Goal: Task Accomplishment & Management: Use online tool/utility

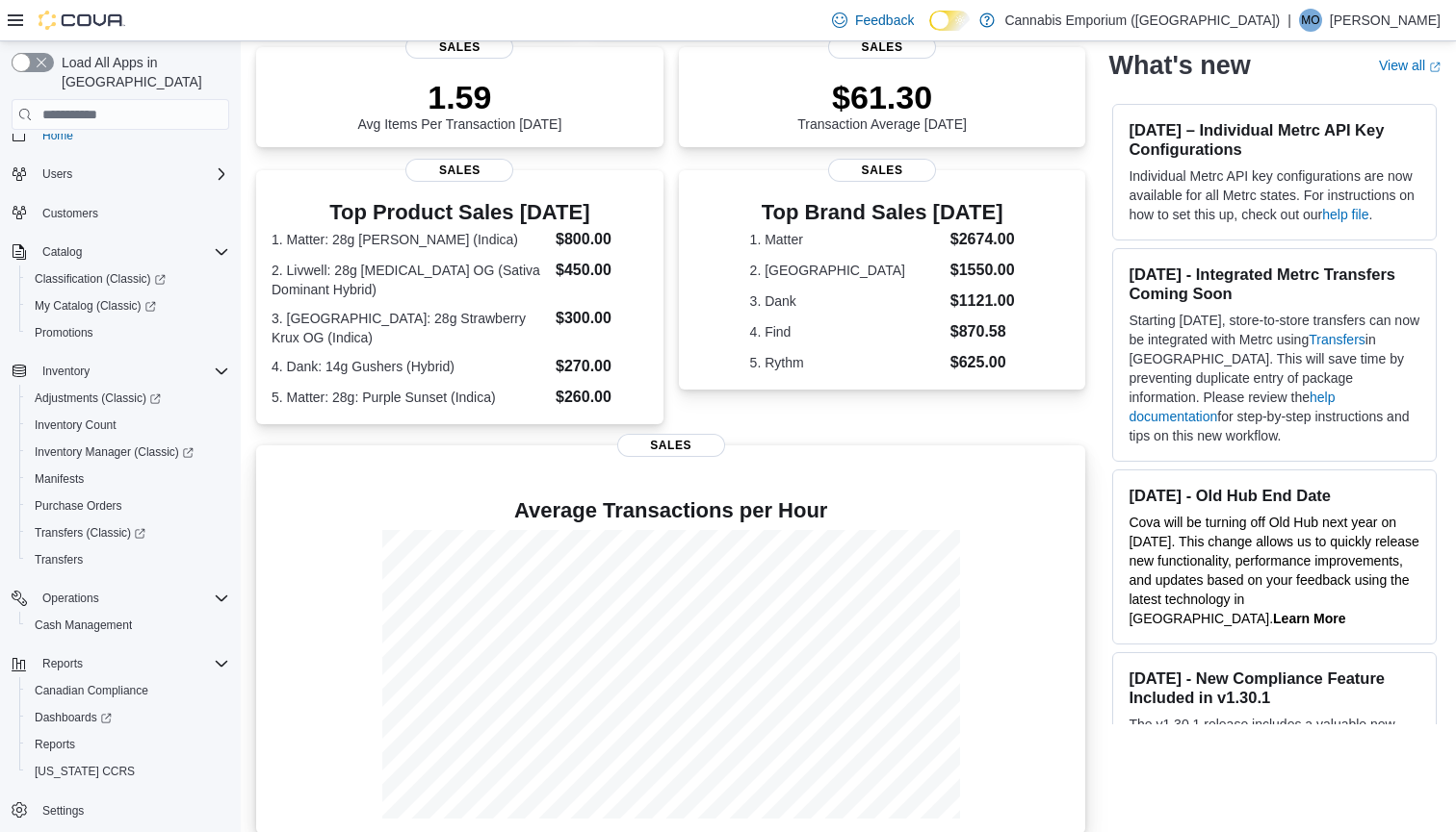
scroll to position [271, 0]
click at [58, 737] on span "Reports" at bounding box center [54, 745] width 40 height 16
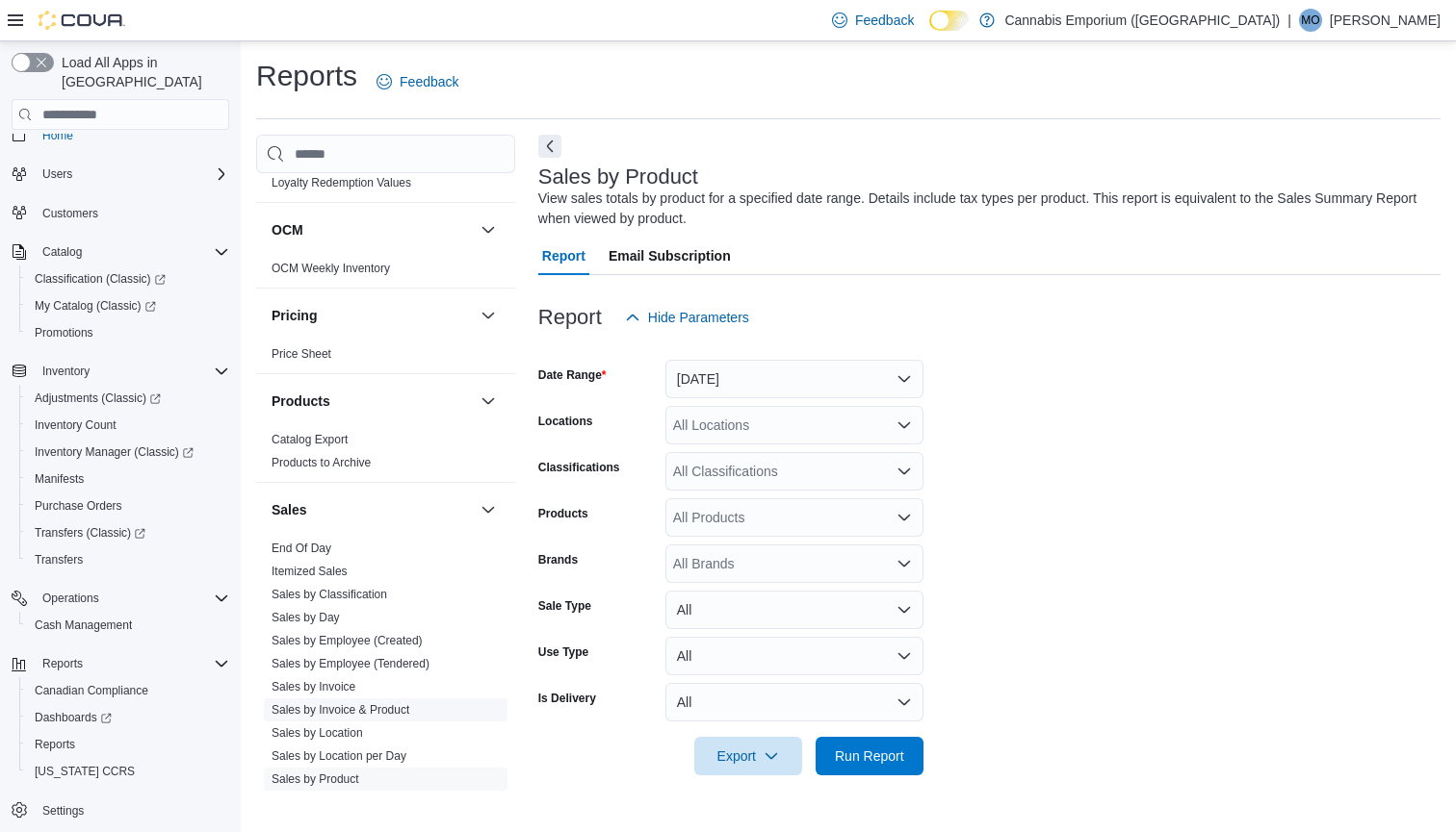
scroll to position [994, 0]
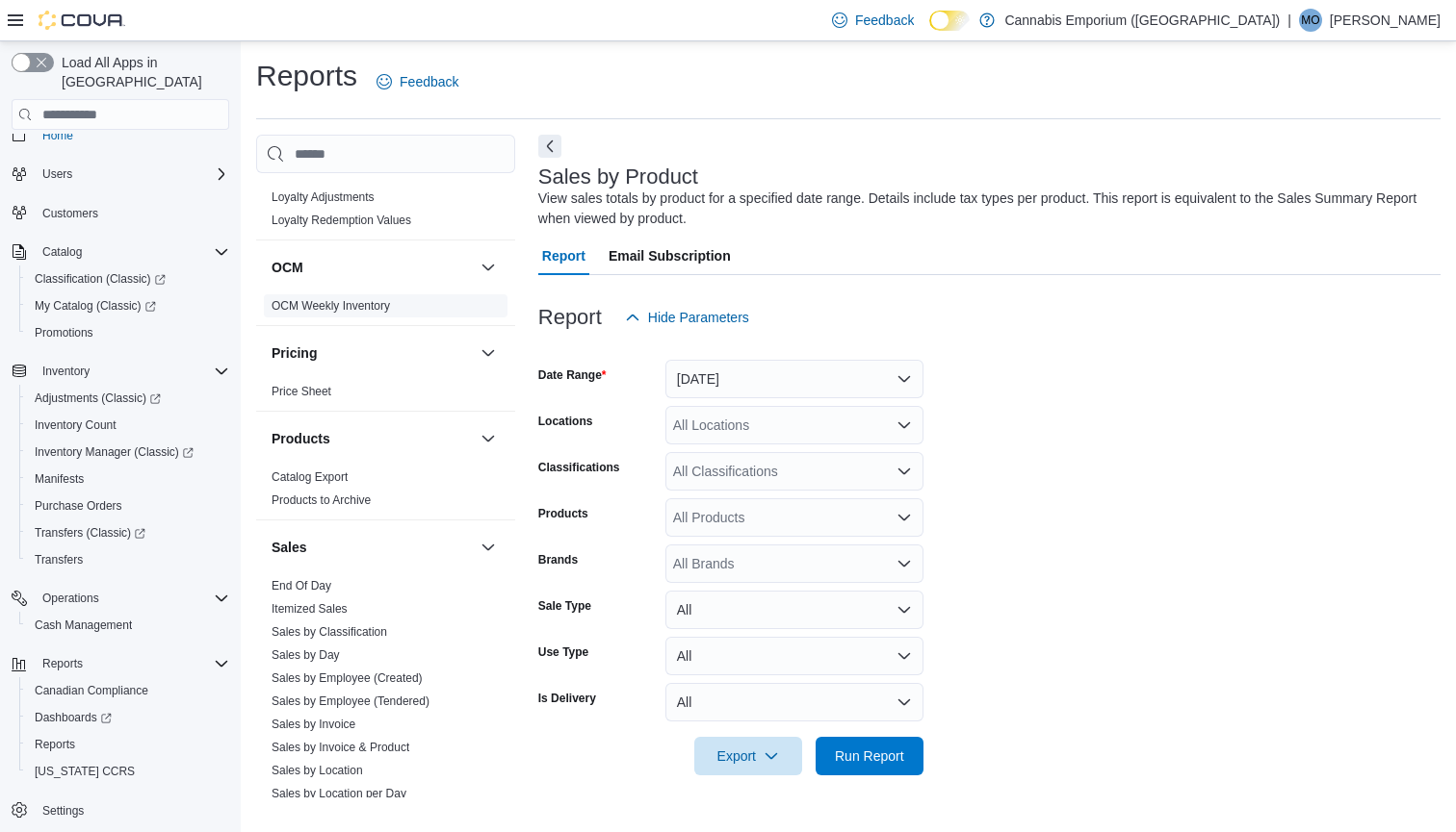
click at [347, 300] on link "OCM Weekly Inventory" at bounding box center [330, 306] width 119 height 14
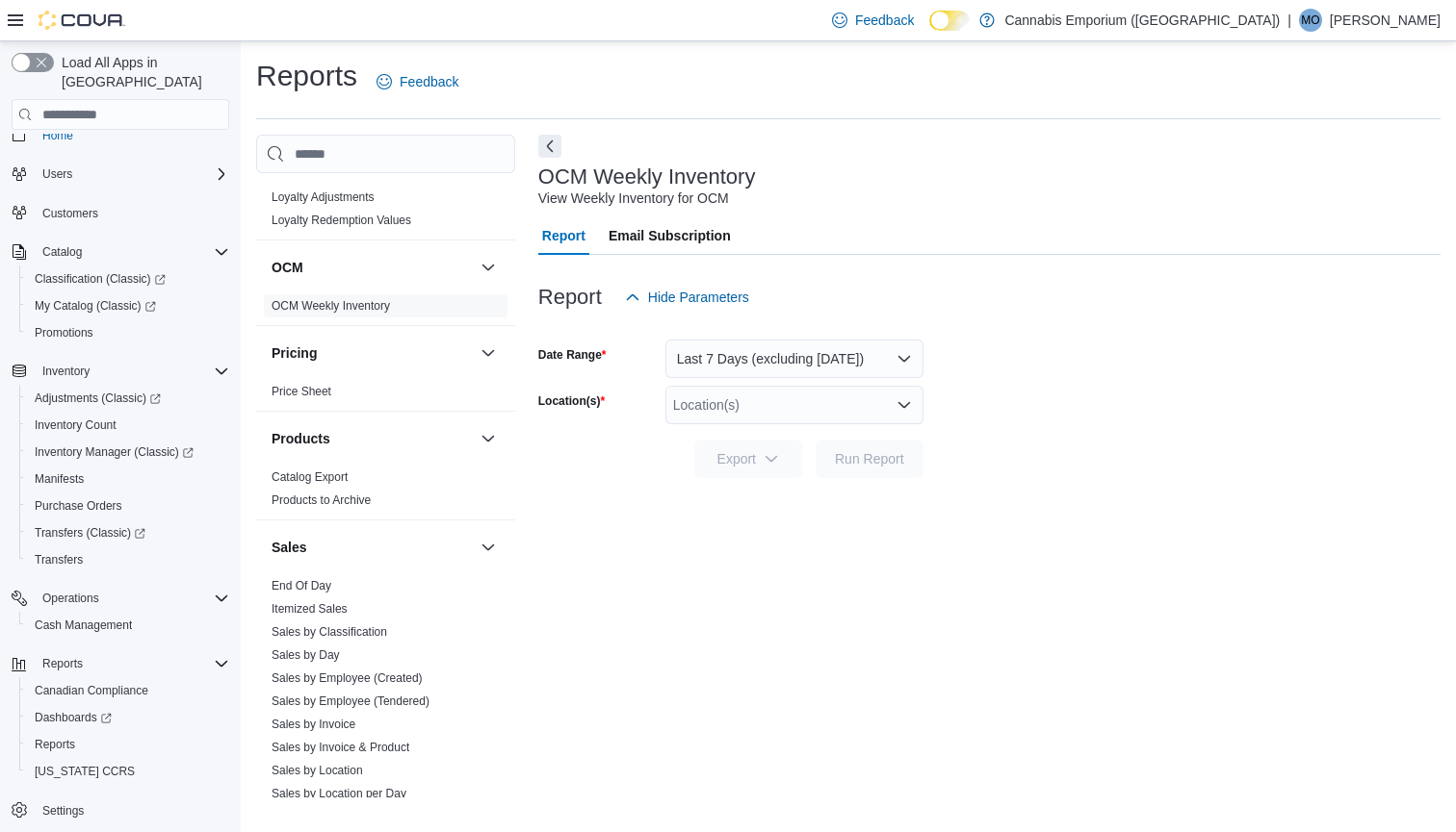
click at [778, 367] on button "Last 7 Days (excluding today)" at bounding box center [793, 359] width 258 height 38
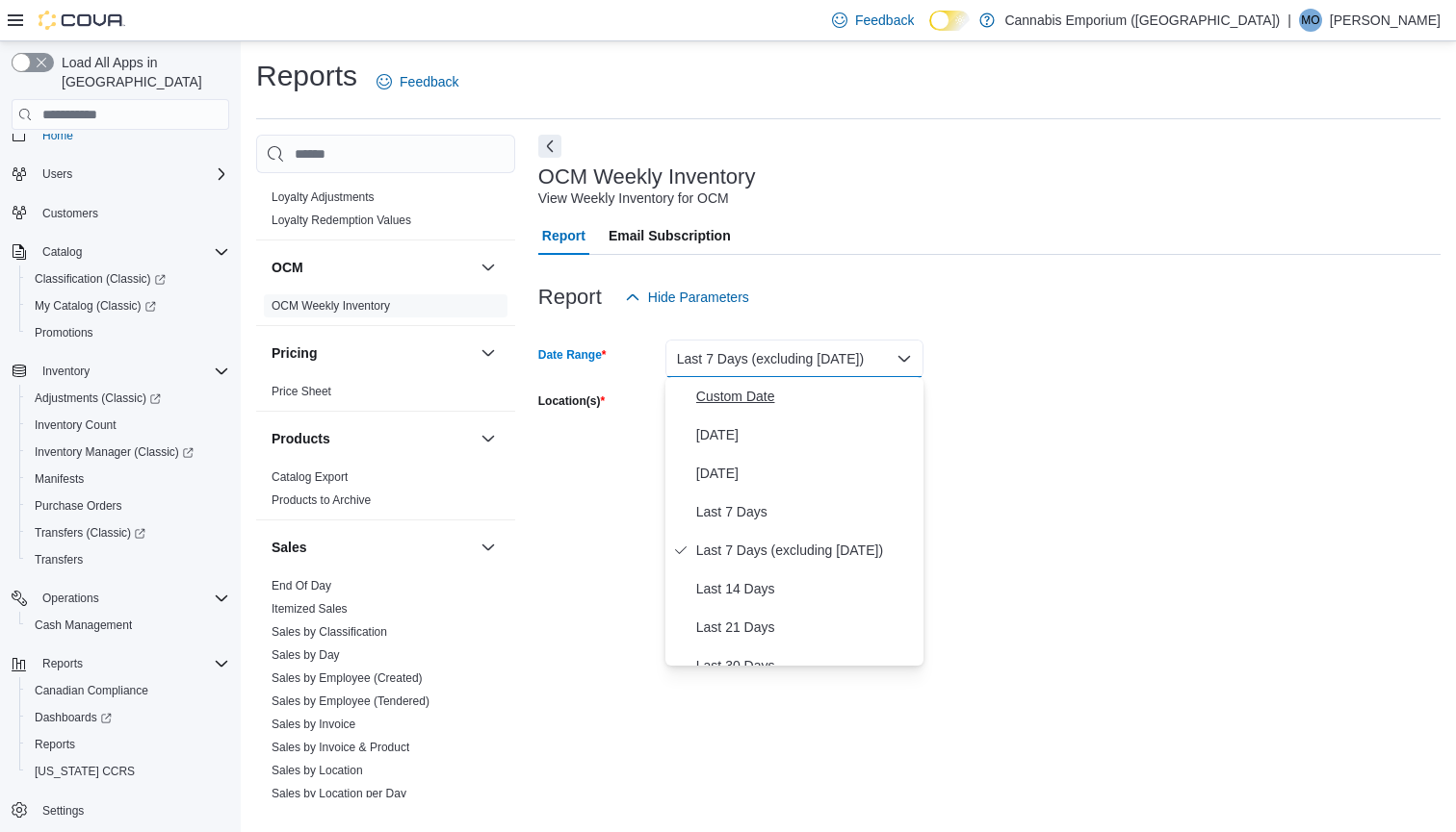
click at [765, 391] on span "Custom Date" at bounding box center [806, 397] width 220 height 24
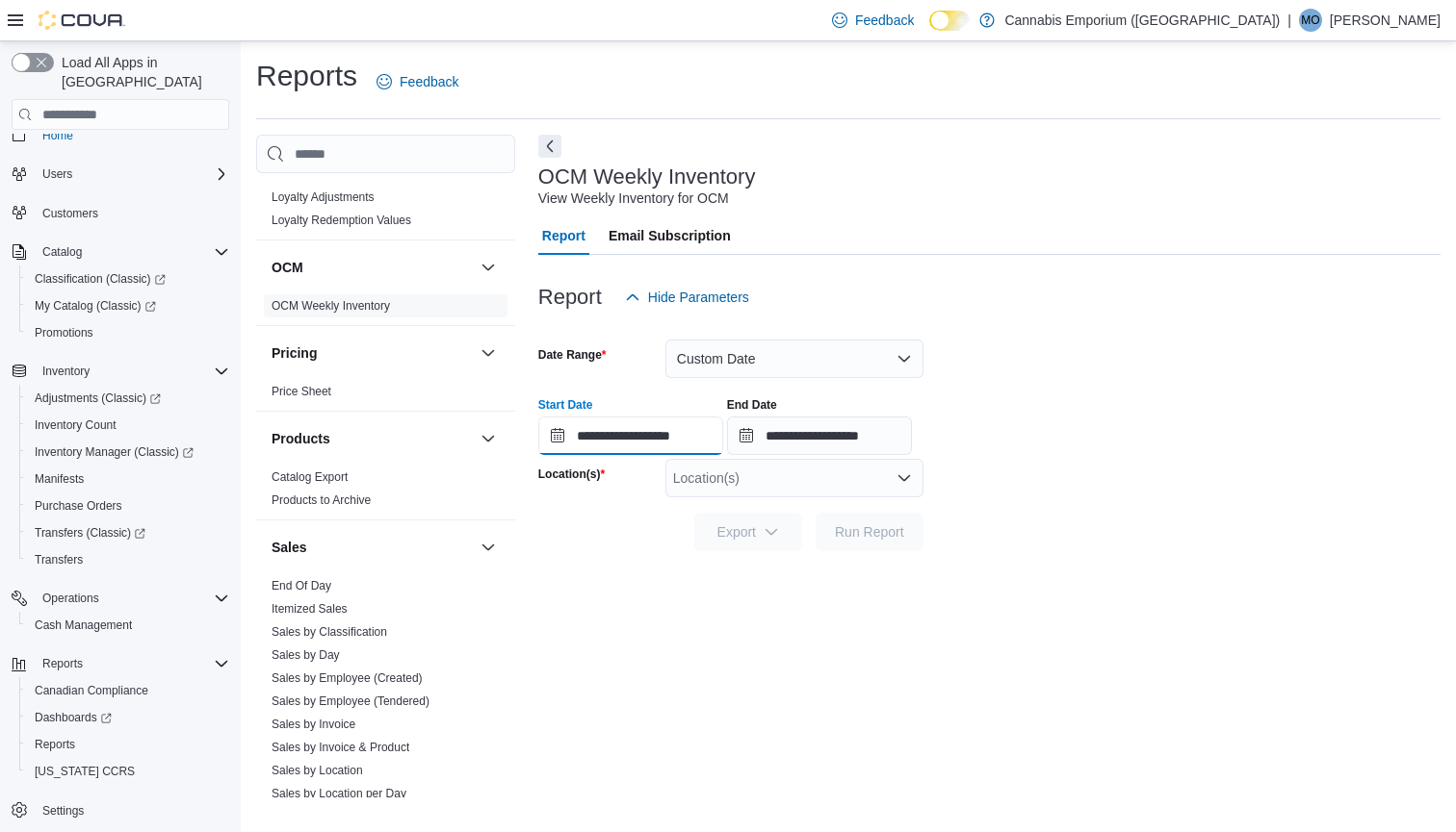
click at [554, 441] on input "**********" at bounding box center [630, 435] width 185 height 38
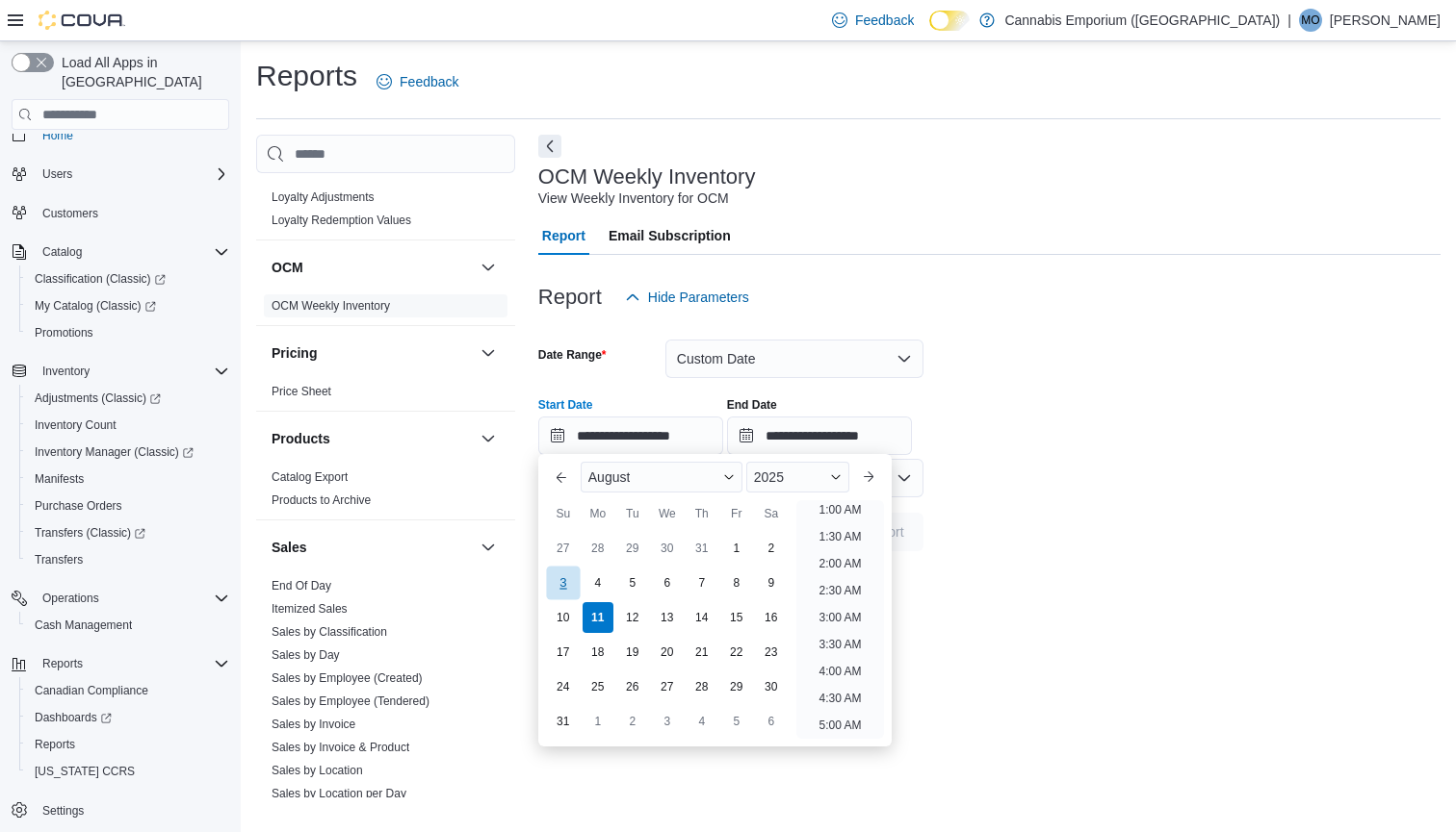
click at [563, 589] on div "3" at bounding box center [563, 583] width 33 height 33
type input "**********"
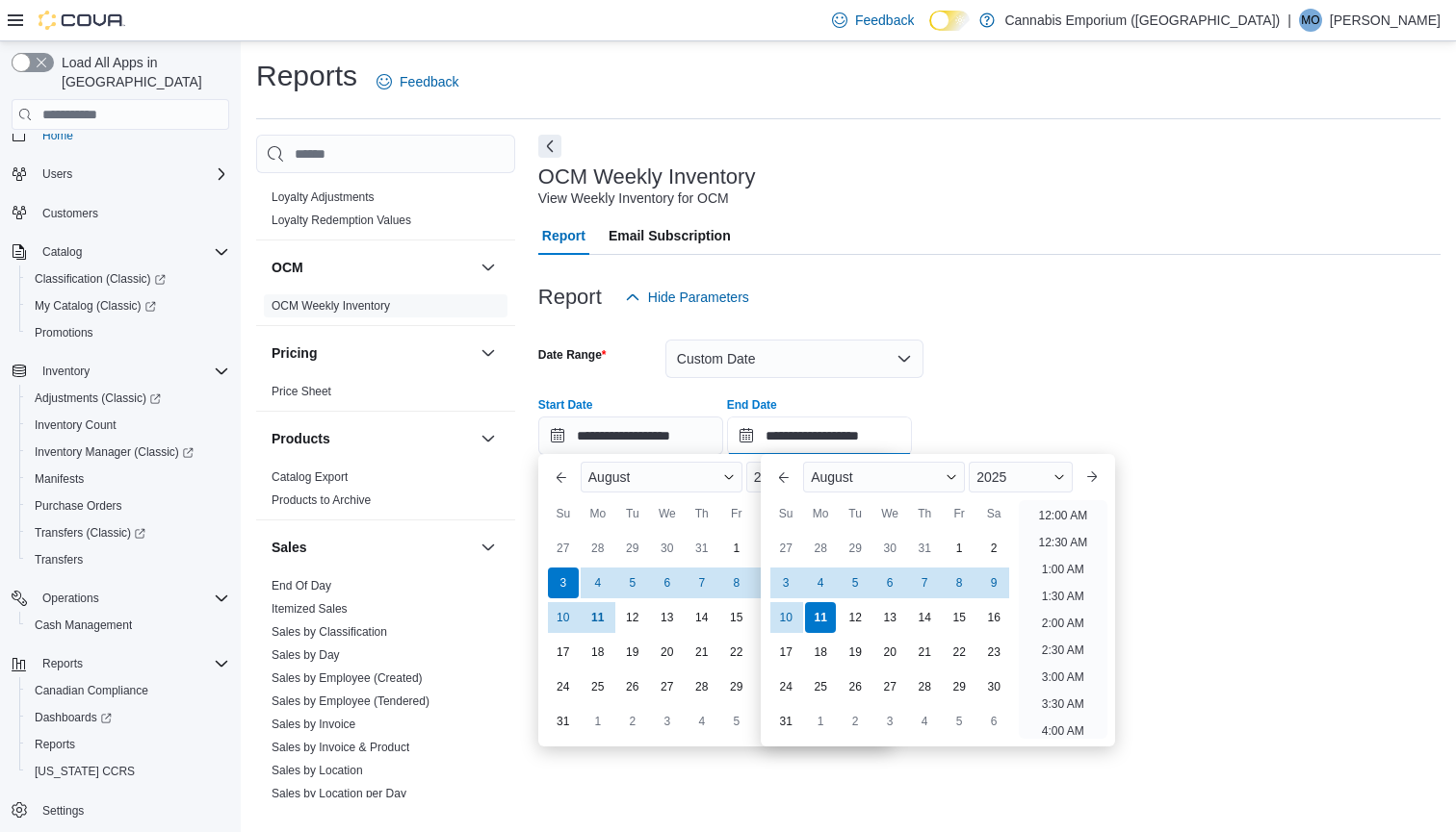
click at [794, 441] on input "**********" at bounding box center [819, 435] width 185 height 38
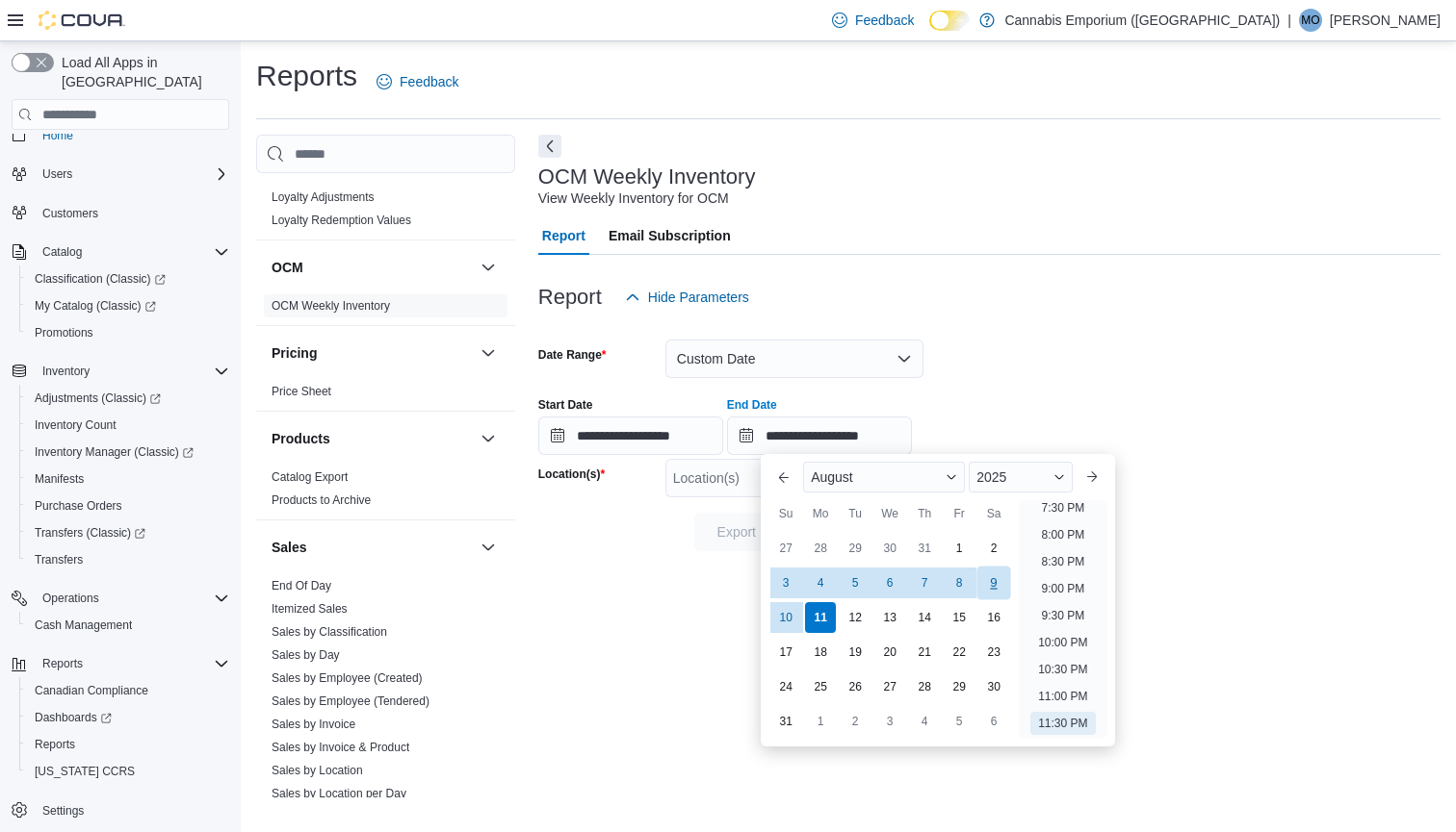
click at [995, 586] on div "9" at bounding box center [994, 583] width 33 height 33
type input "**********"
click at [1113, 328] on div at bounding box center [989, 328] width 902 height 24
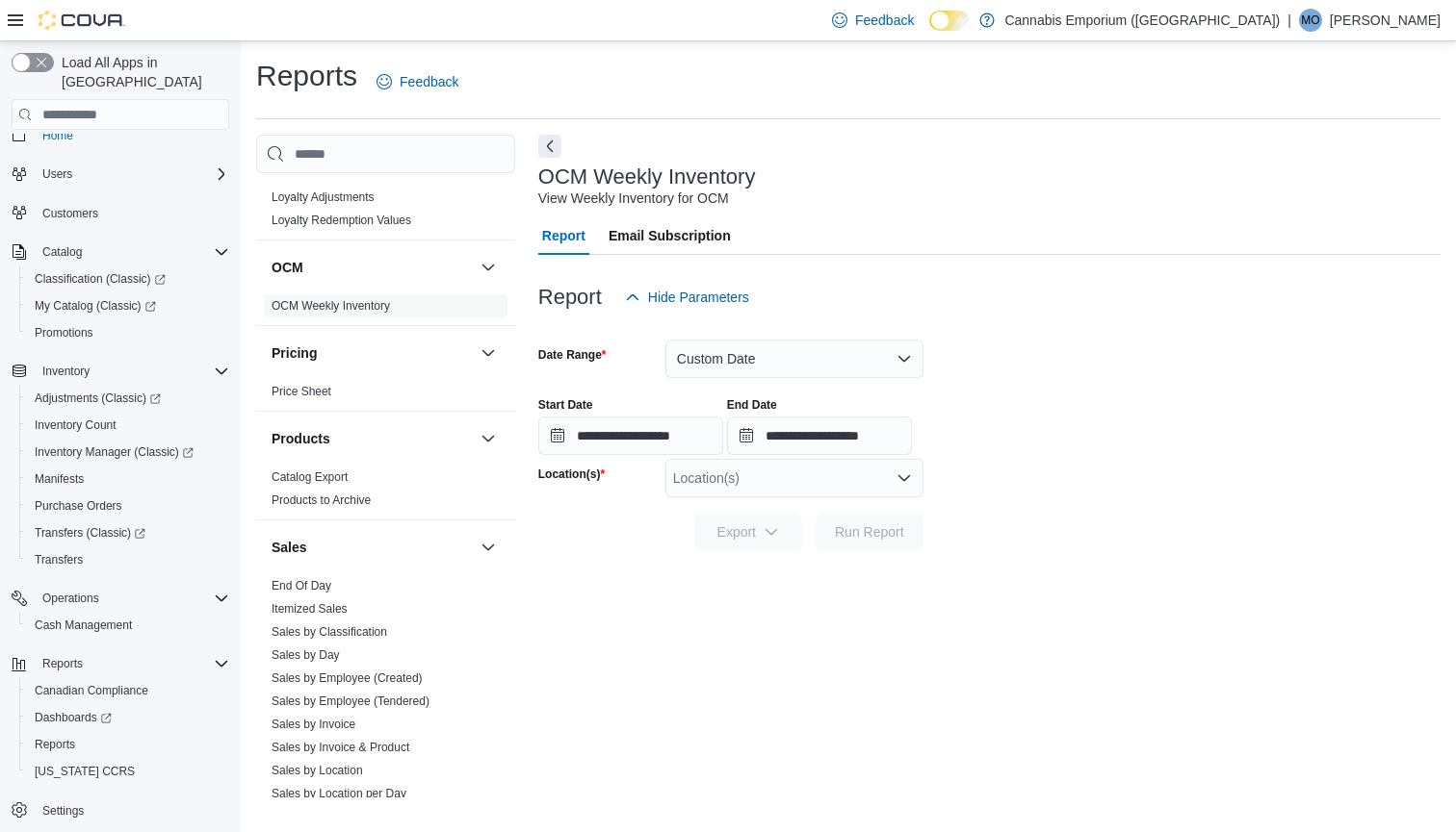
click at [896, 470] on icon "Open list of options" at bounding box center [904, 478] width 16 height 16
click at [862, 552] on button "2460 Williamsbridge Rd" at bounding box center [793, 538] width 258 height 27
click at [857, 540] on span "Run Report" at bounding box center [869, 531] width 70 height 20
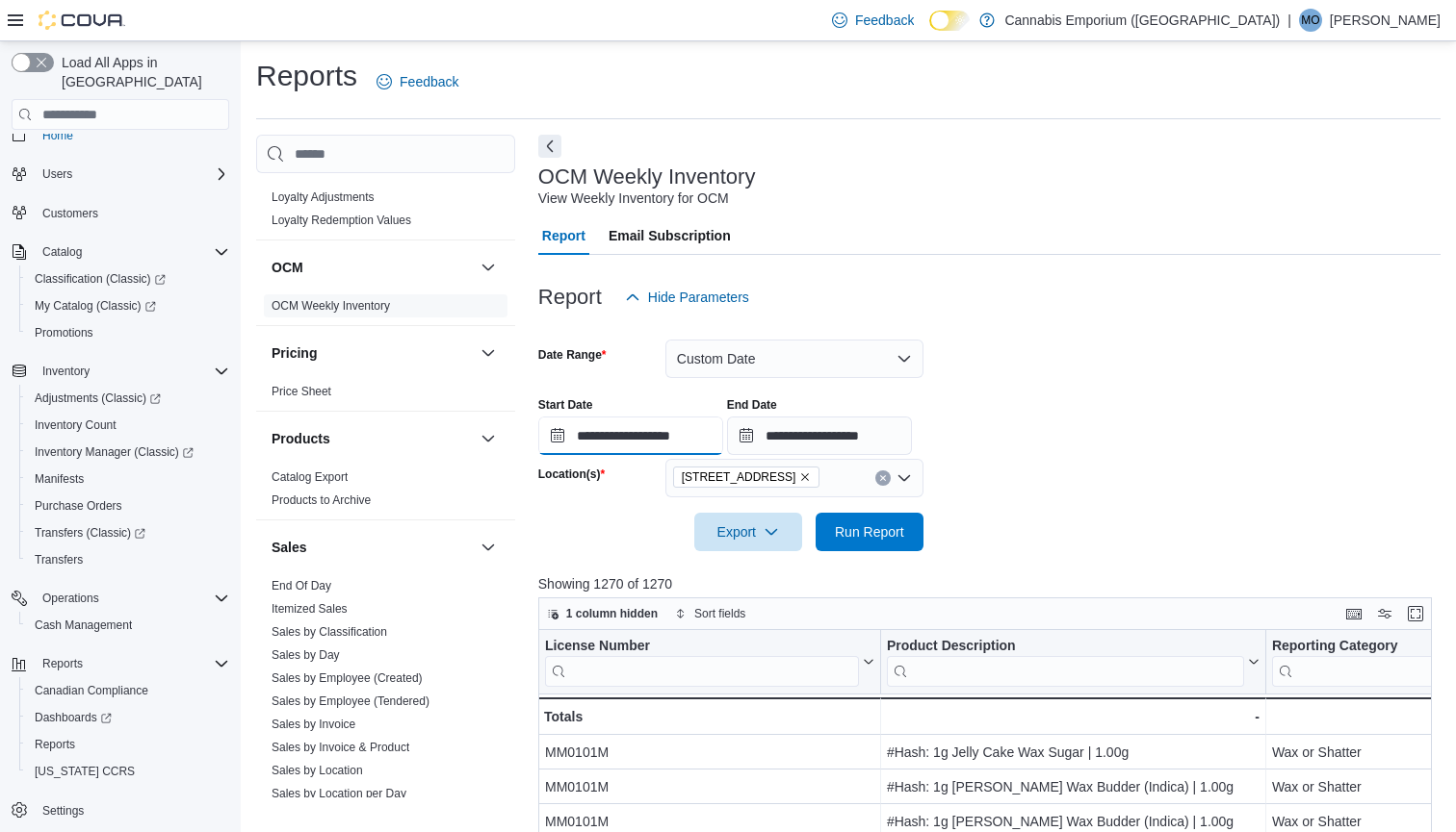
click at [722, 445] on input "**********" at bounding box center [630, 435] width 185 height 38
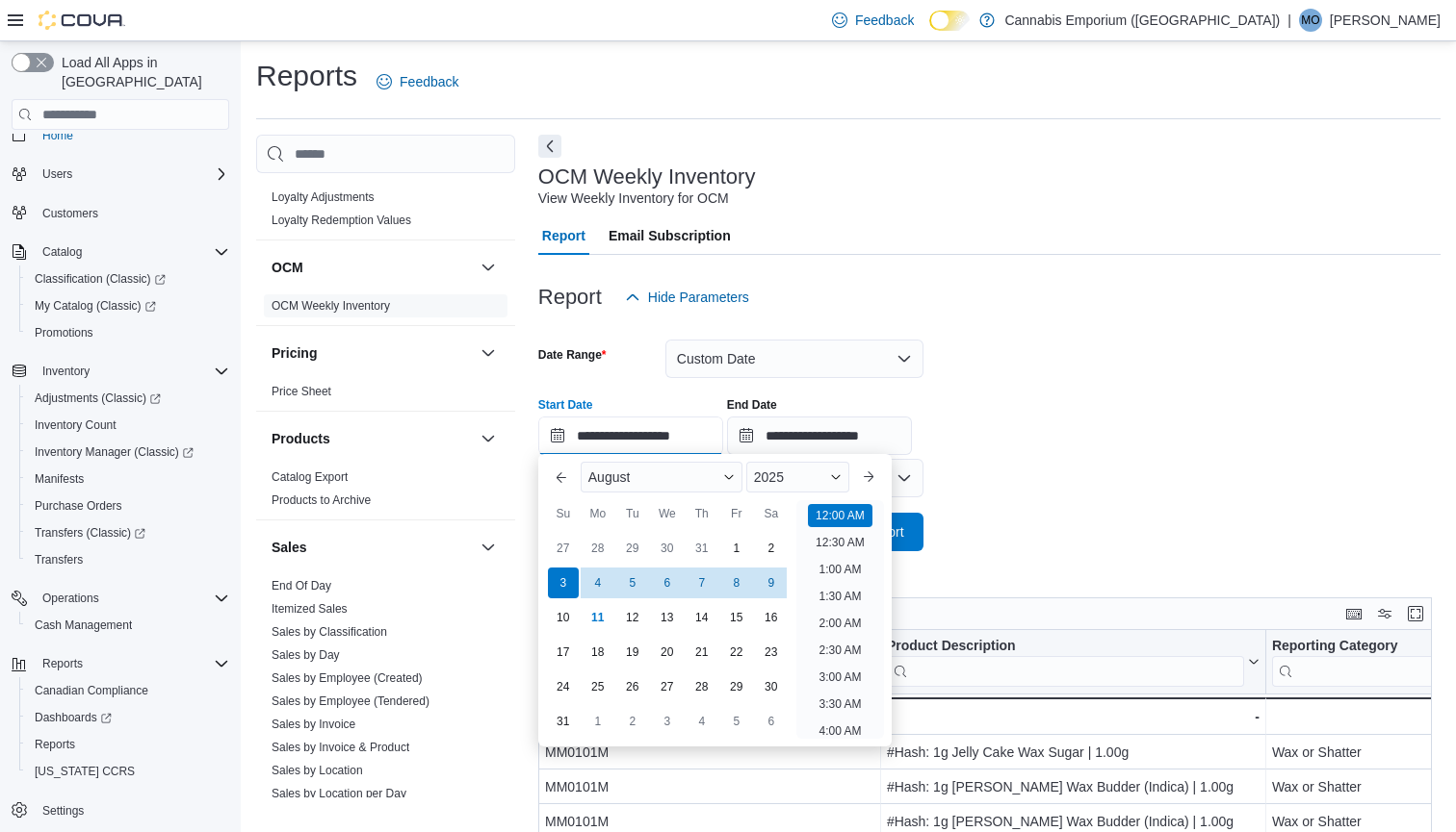
scroll to position [60, 0]
click at [1039, 506] on div at bounding box center [989, 506] width 902 height 16
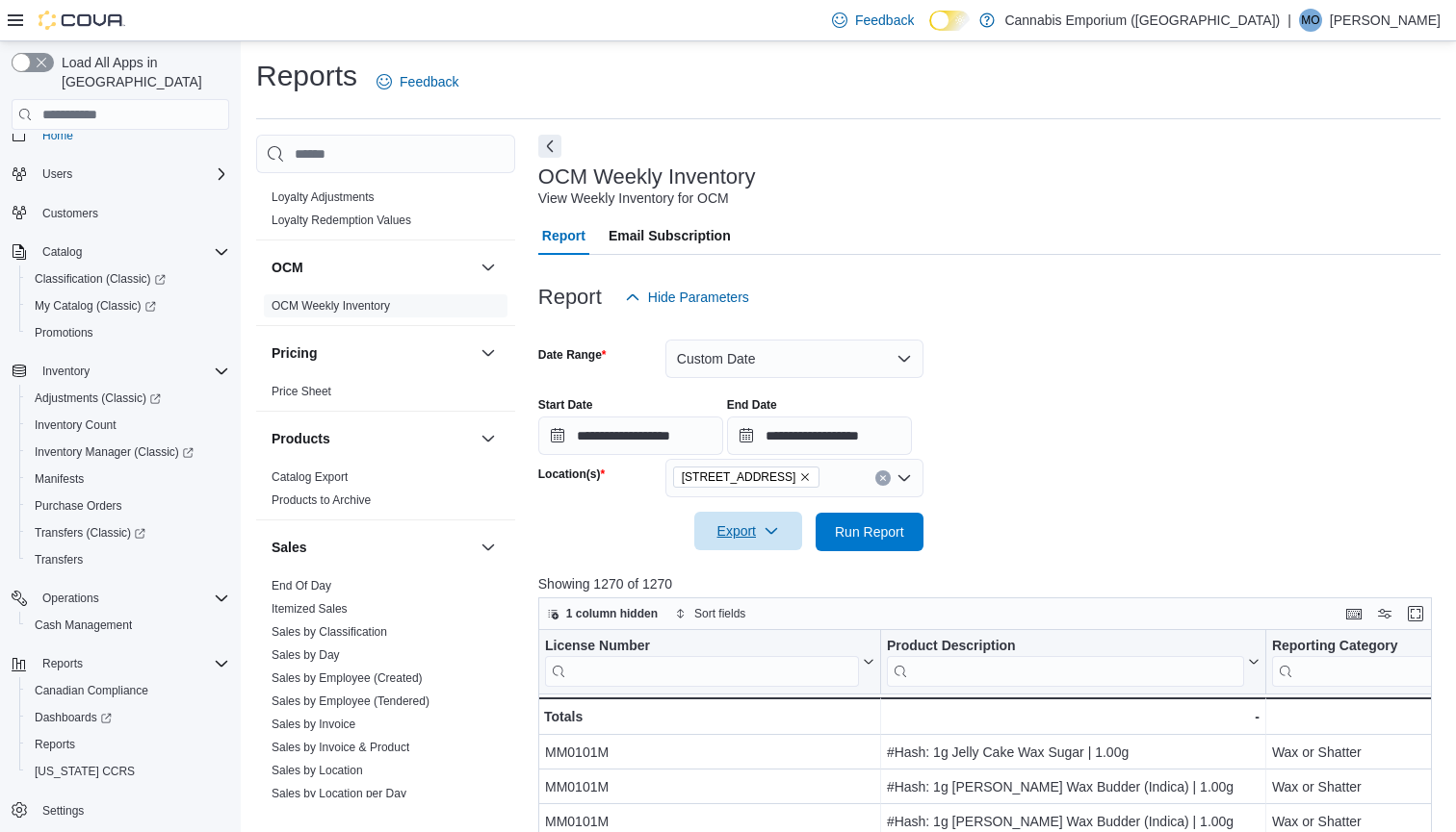
click at [758, 524] on span "Export" at bounding box center [748, 530] width 84 height 38
click at [763, 569] on span "Export to Excel" at bounding box center [751, 569] width 86 height 16
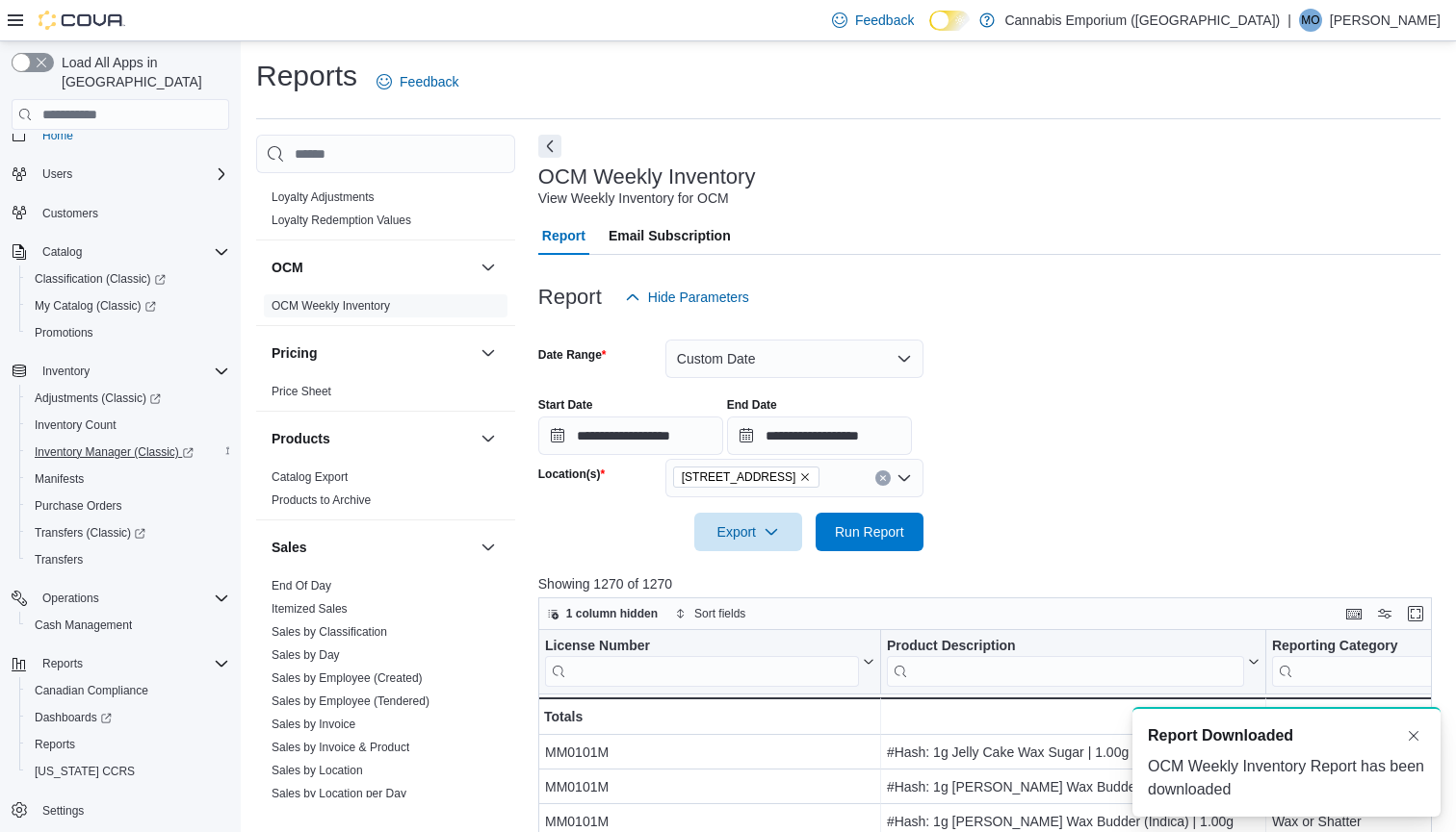
scroll to position [0, 0]
click at [75, 737] on span "Reports" at bounding box center [54, 745] width 40 height 16
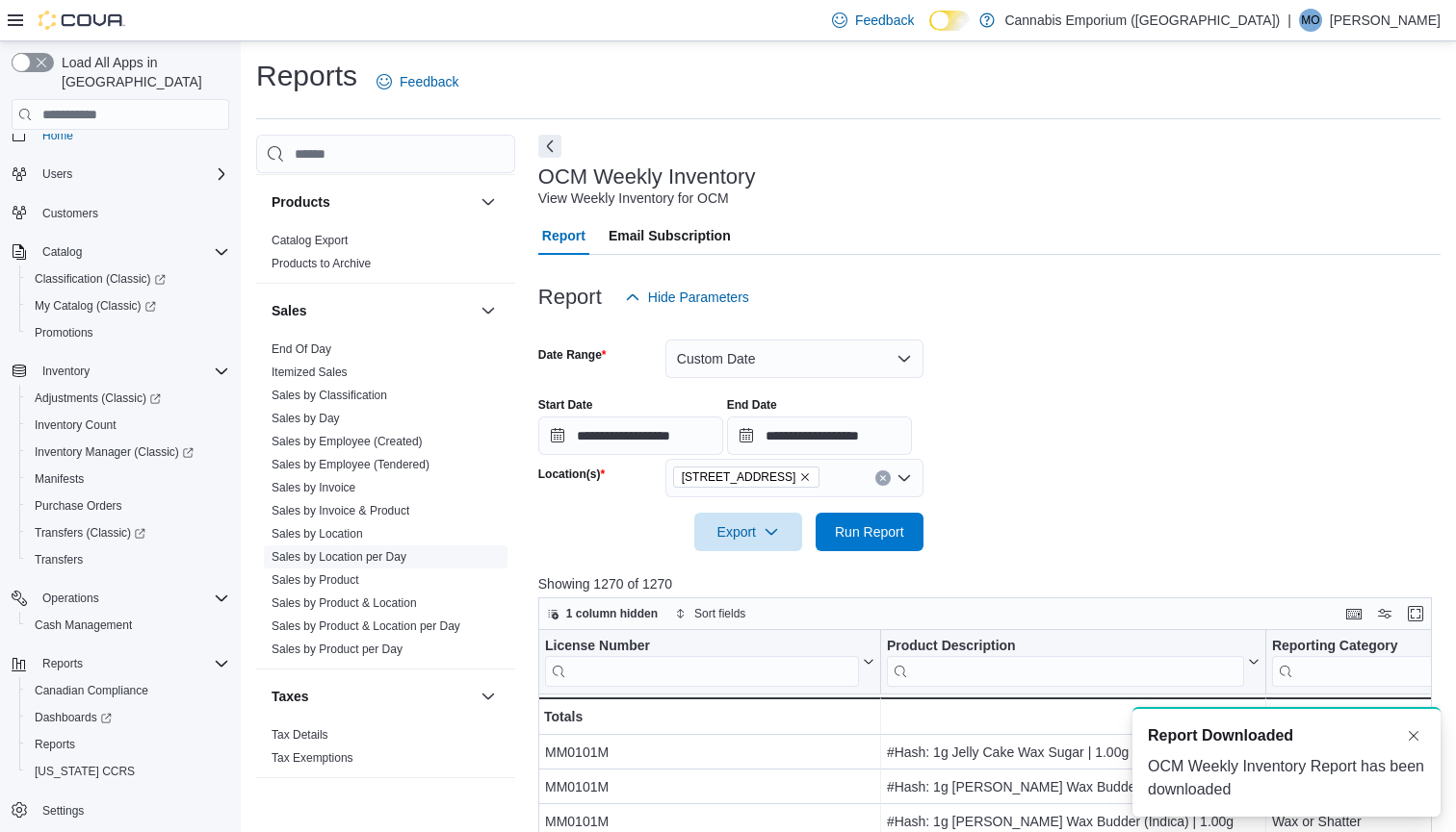
scroll to position [1231, 0]
click at [348, 583] on link "Sales by Product" at bounding box center [315, 580] width 87 height 14
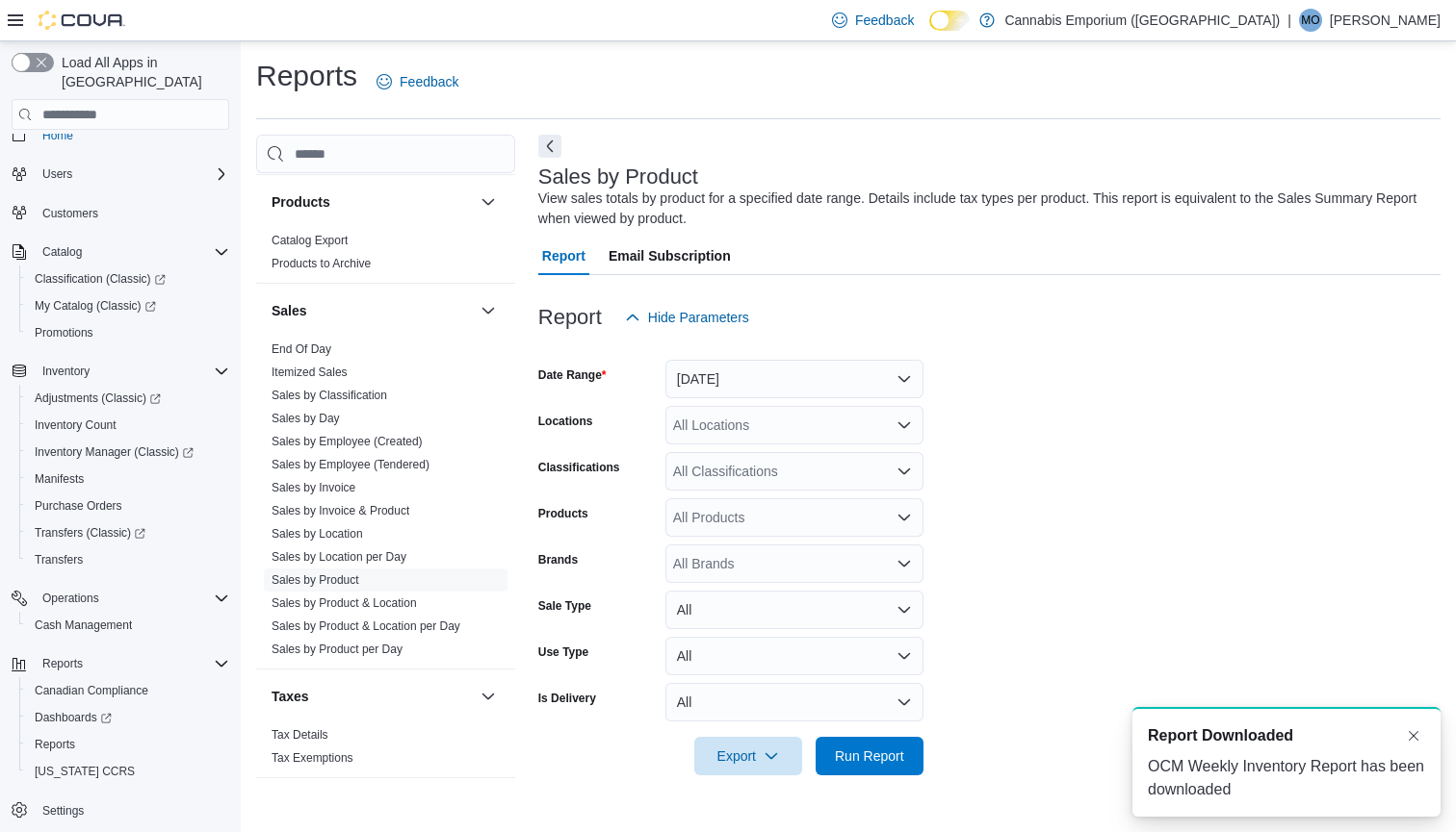
click at [785, 388] on button "Yesterday" at bounding box center [793, 378] width 258 height 38
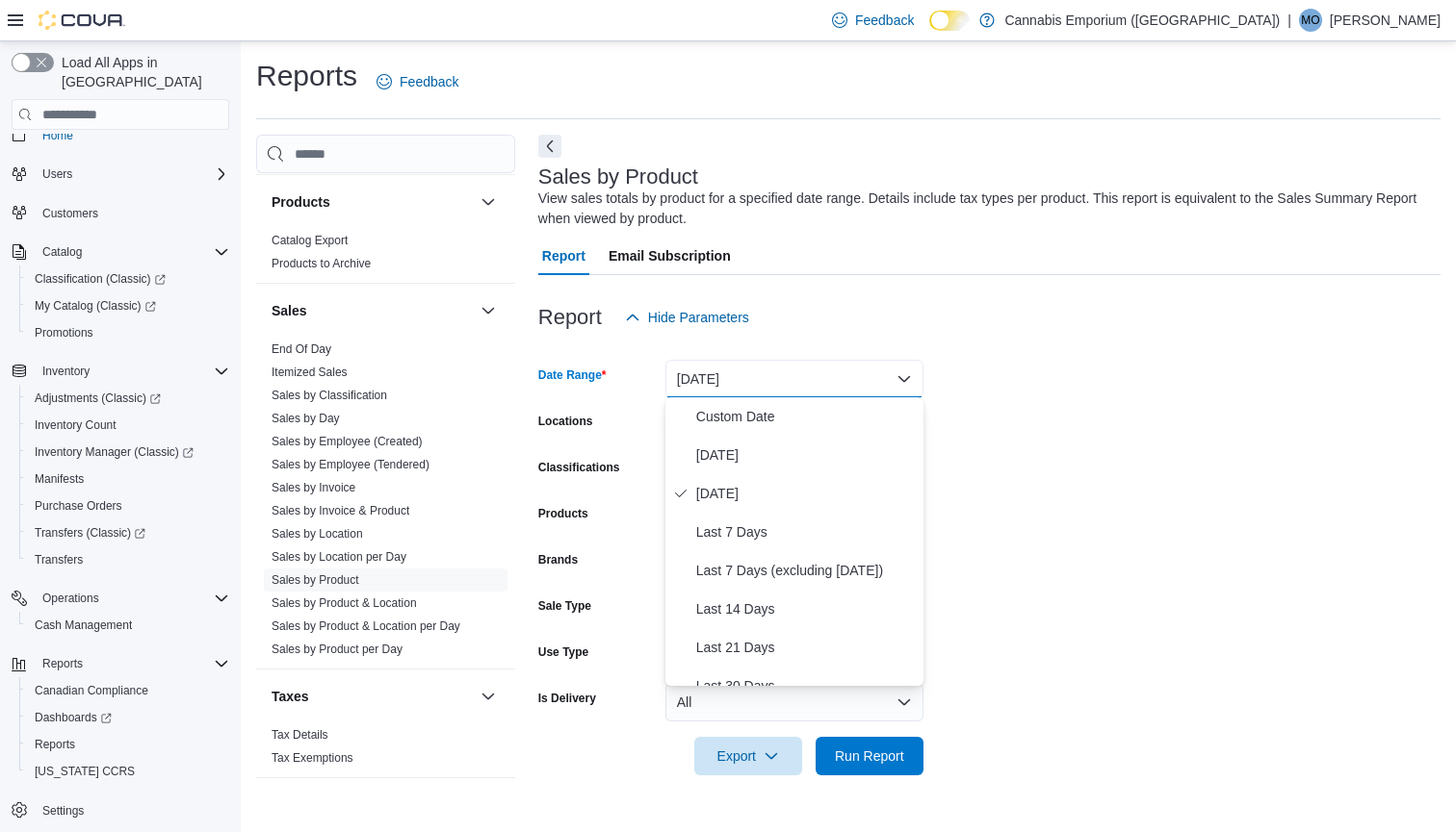
click at [1020, 474] on form "Date Range Yesterday Locations All Locations Classifications All Classification…" at bounding box center [989, 557] width 902 height 439
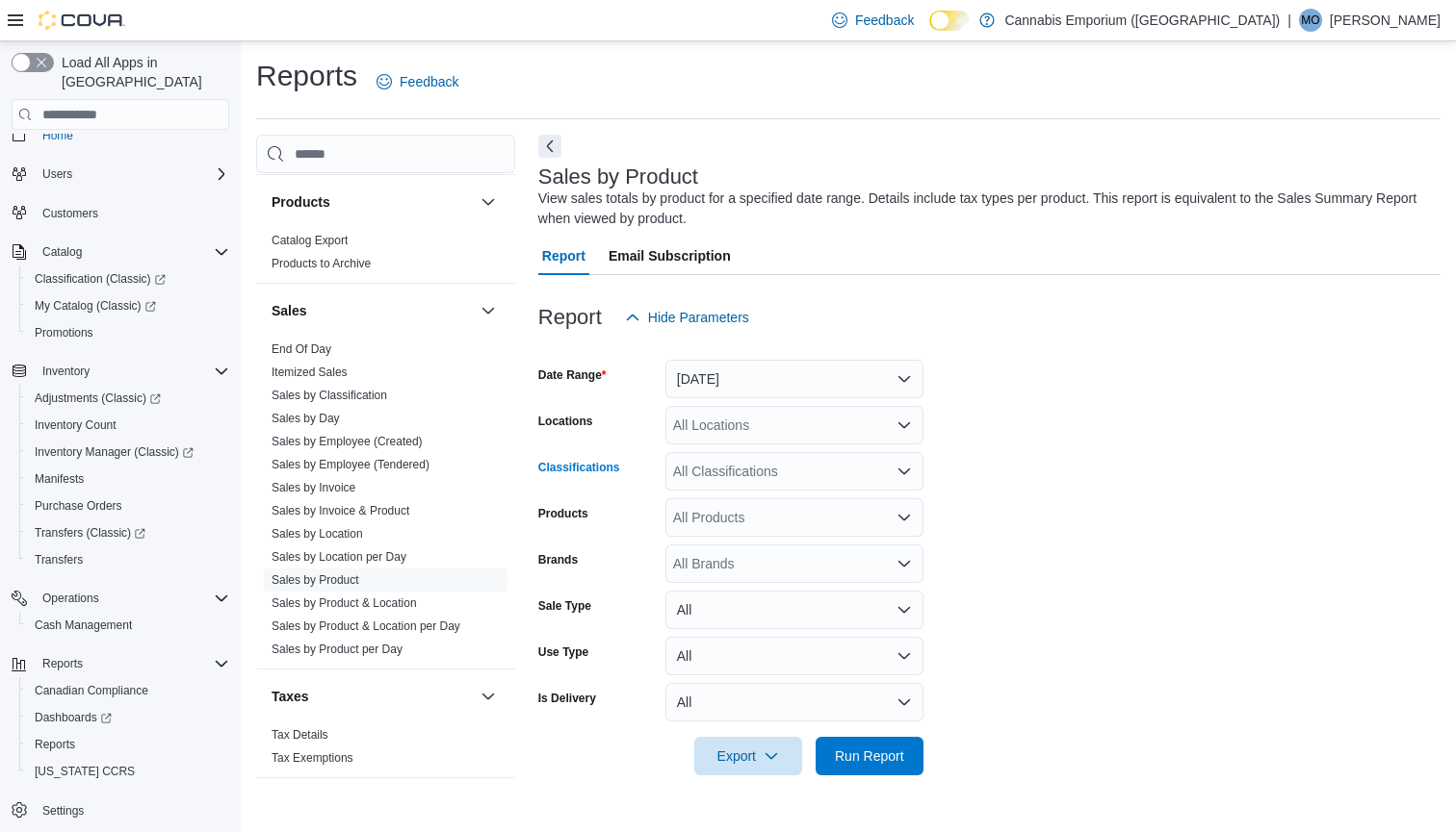
click at [776, 472] on div "All Classifications" at bounding box center [793, 470] width 258 height 38
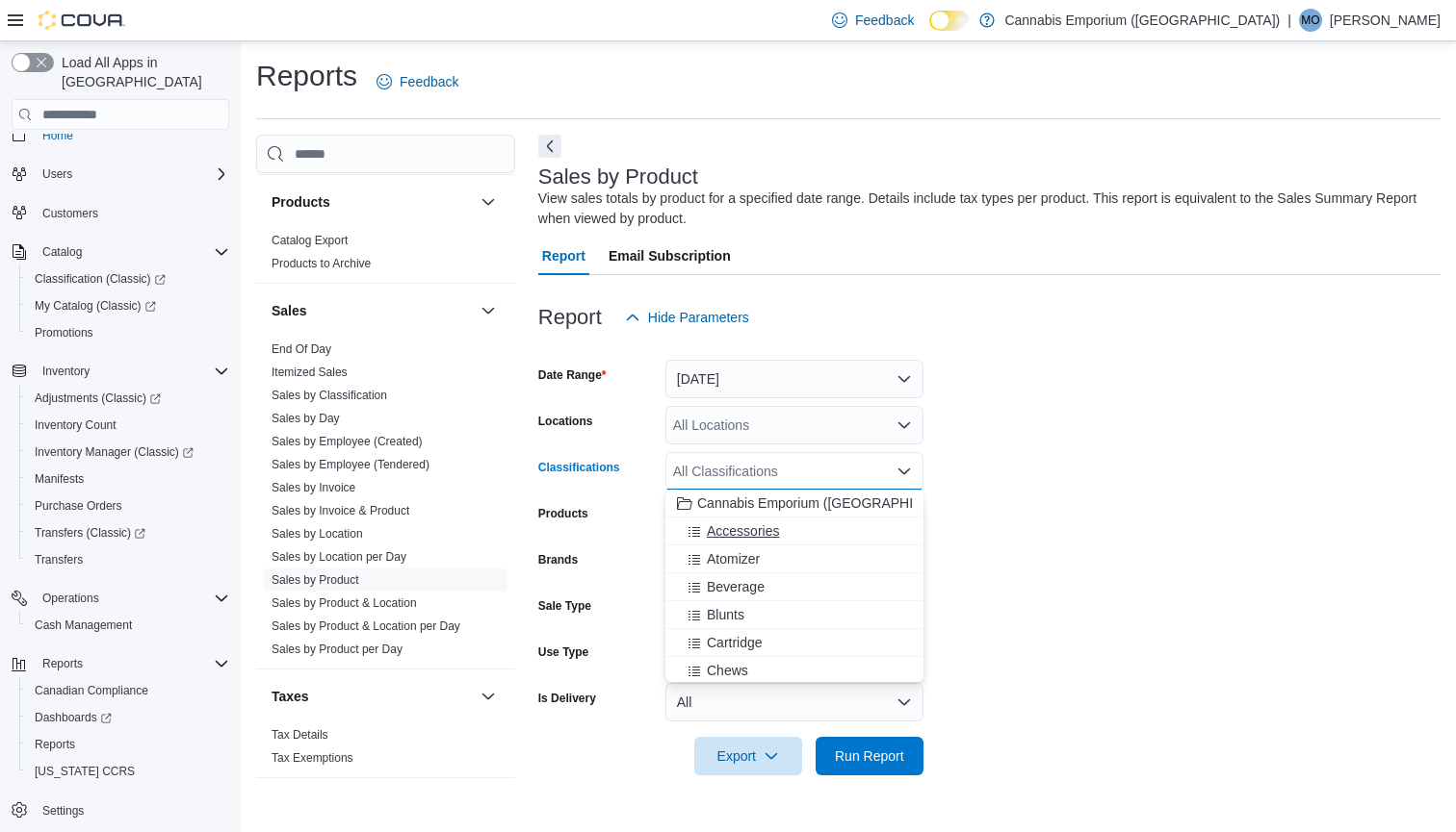
click at [751, 535] on span "Accessories" at bounding box center [743, 531] width 73 height 20
click at [808, 472] on div "Accessories" at bounding box center [793, 470] width 258 height 38
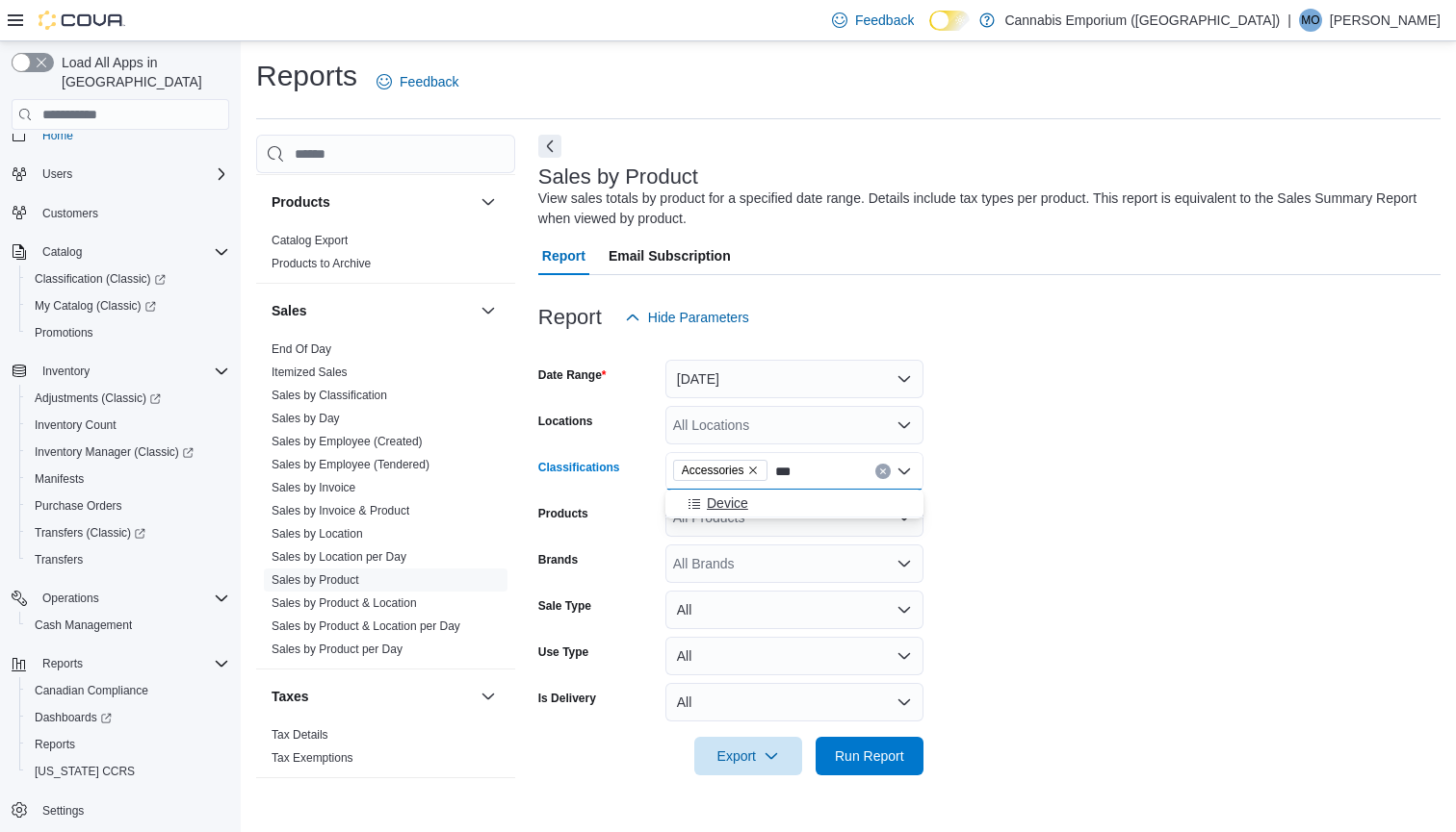
type input "***"
click at [741, 504] on span "Device" at bounding box center [728, 504] width 41 height 20
click at [881, 761] on span "Run Report" at bounding box center [869, 756] width 70 height 20
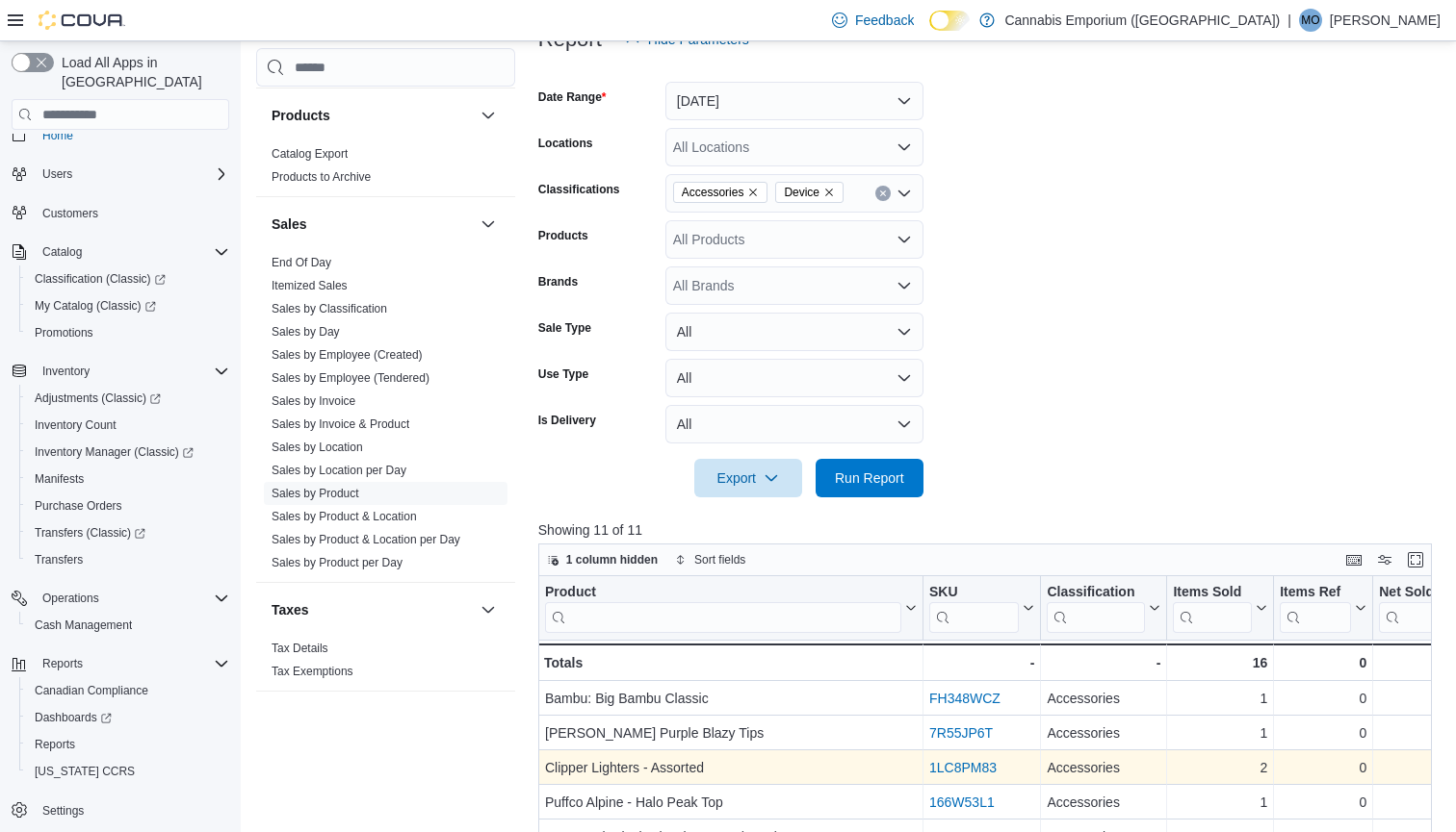
scroll to position [269, 0]
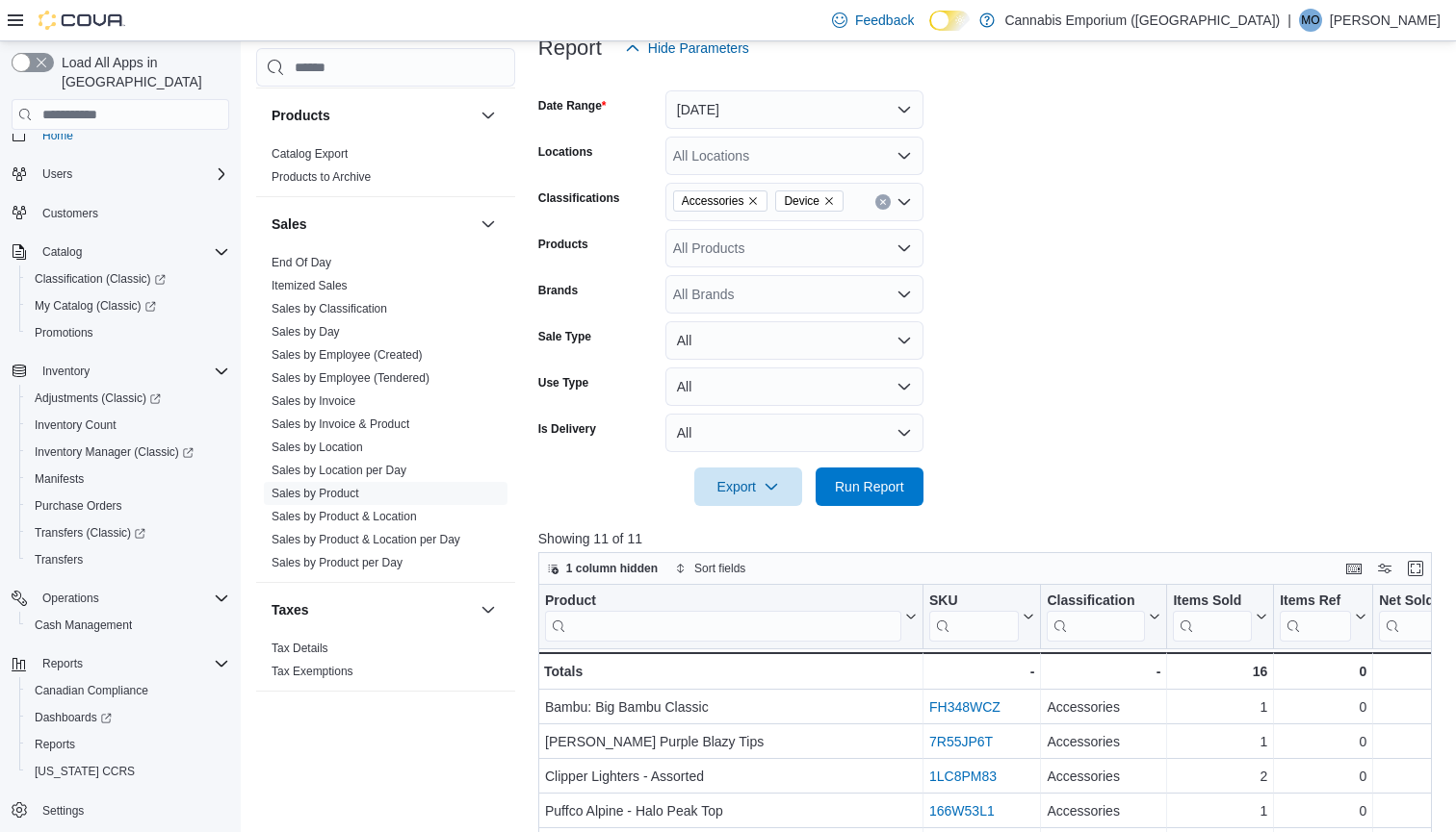
click at [799, 119] on button "Yesterday" at bounding box center [793, 109] width 258 height 38
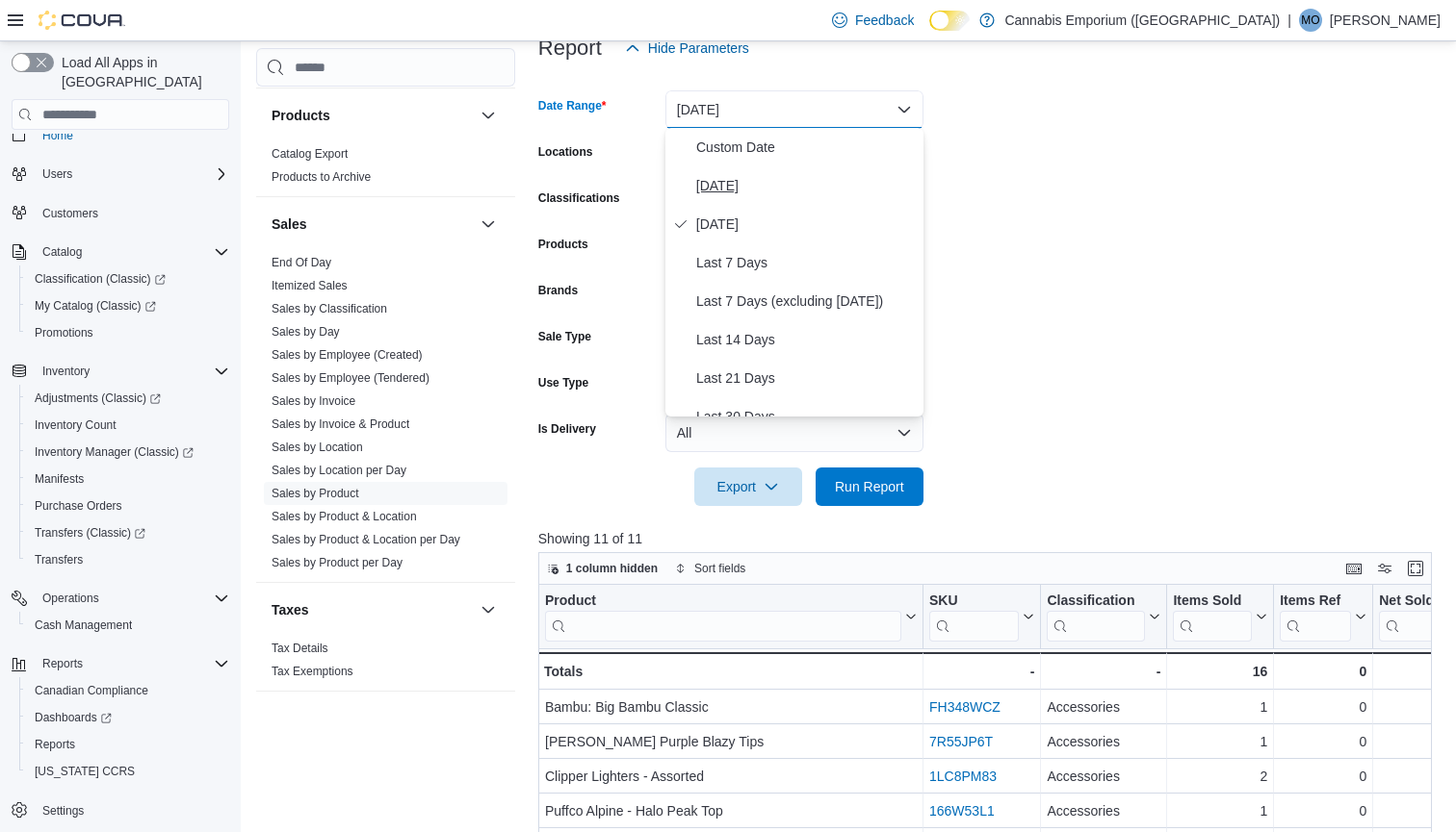
click at [778, 175] on span "Today" at bounding box center [806, 186] width 220 height 24
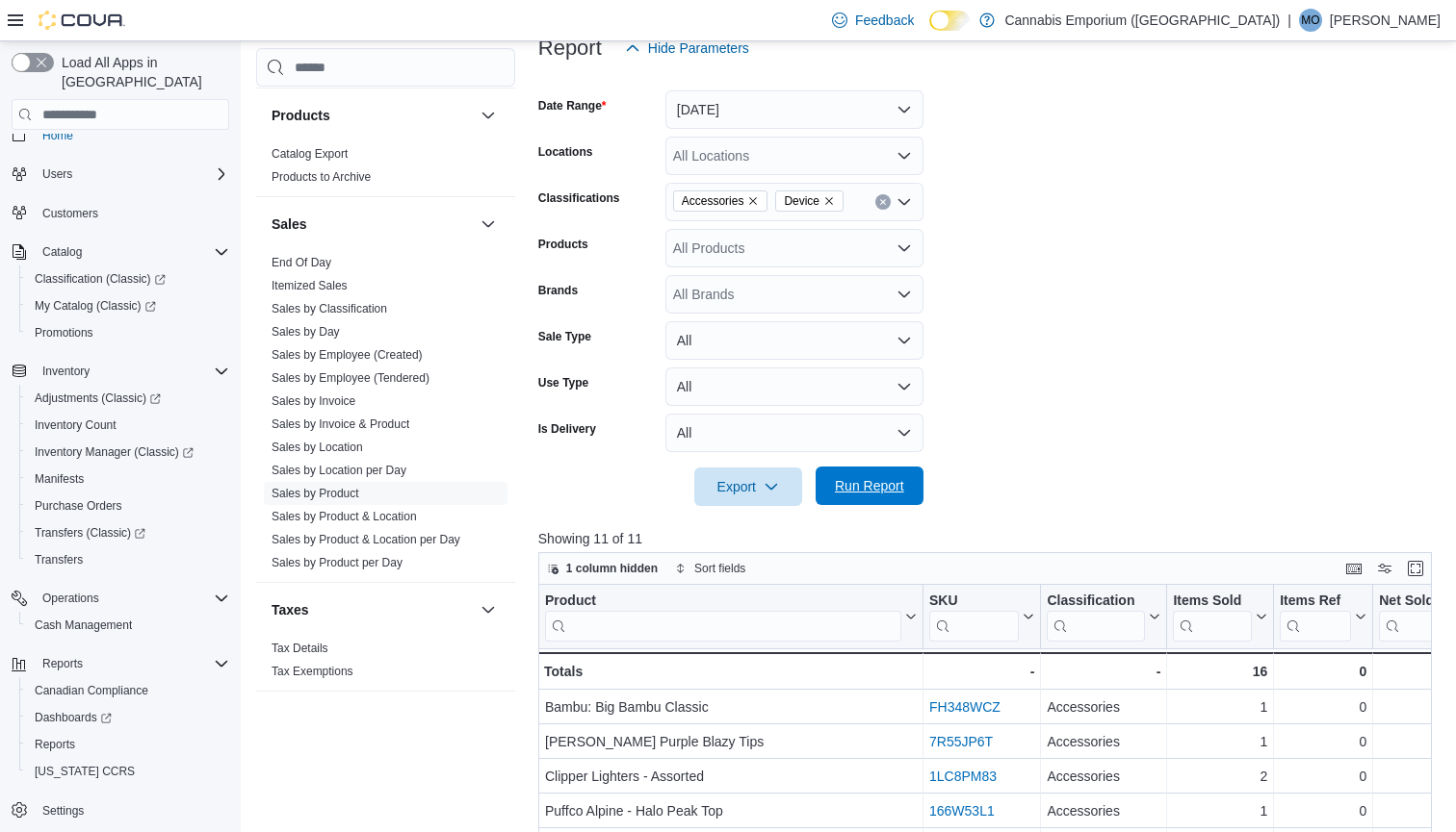
click at [877, 482] on span "Run Report" at bounding box center [869, 486] width 70 height 20
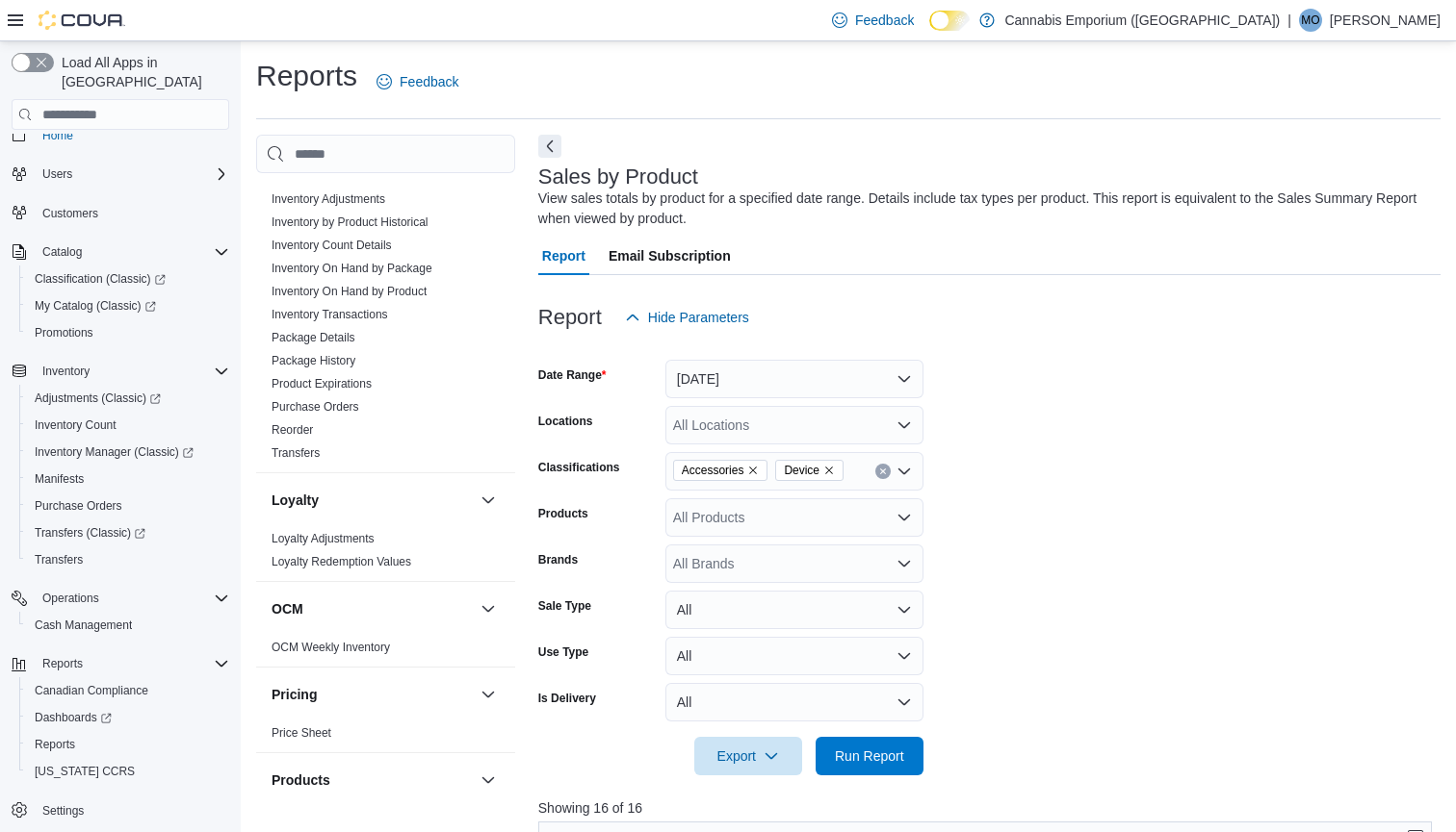
scroll to position [577, 0]
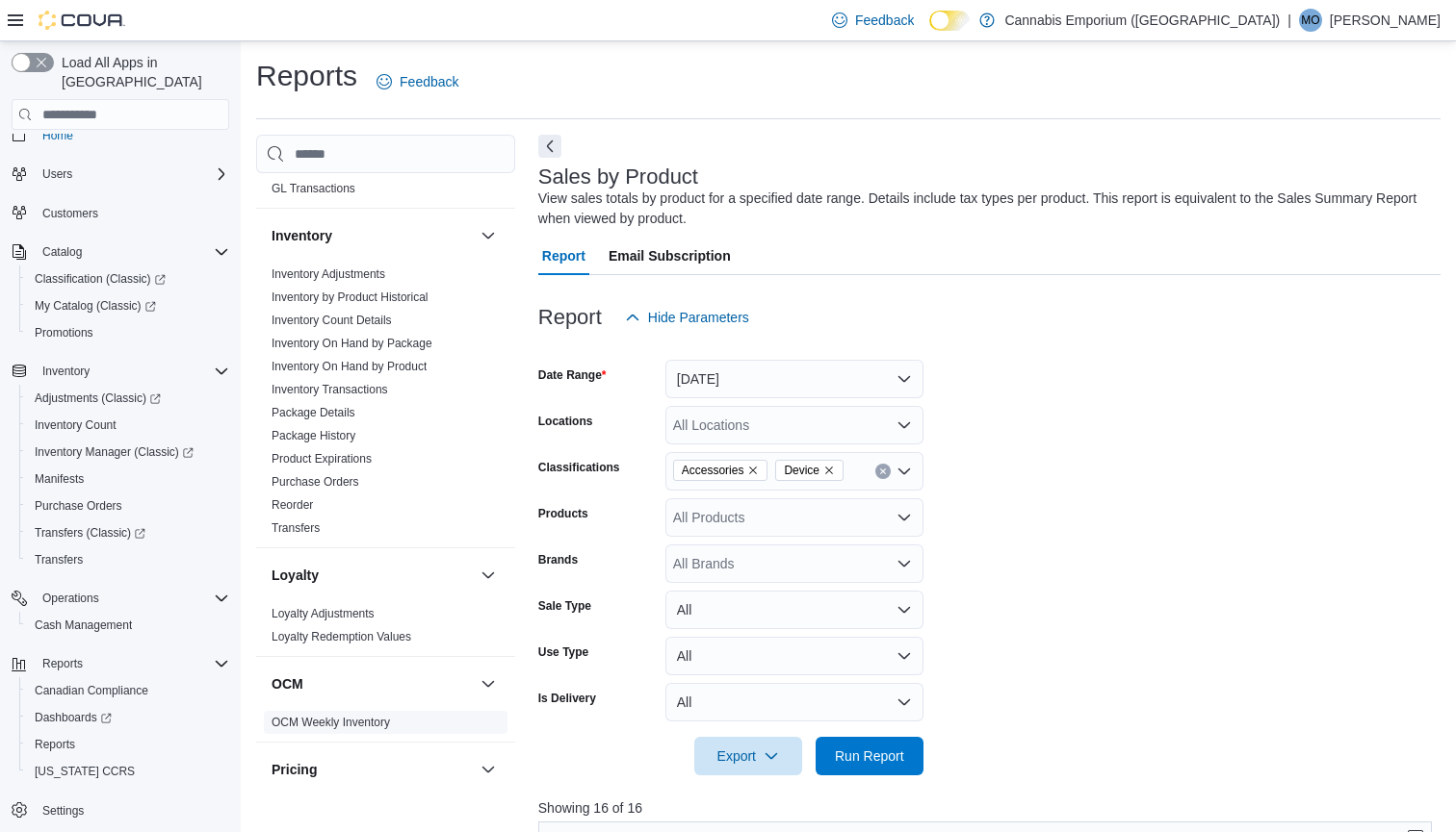
click at [372, 719] on link "OCM Weekly Inventory" at bounding box center [330, 722] width 119 height 14
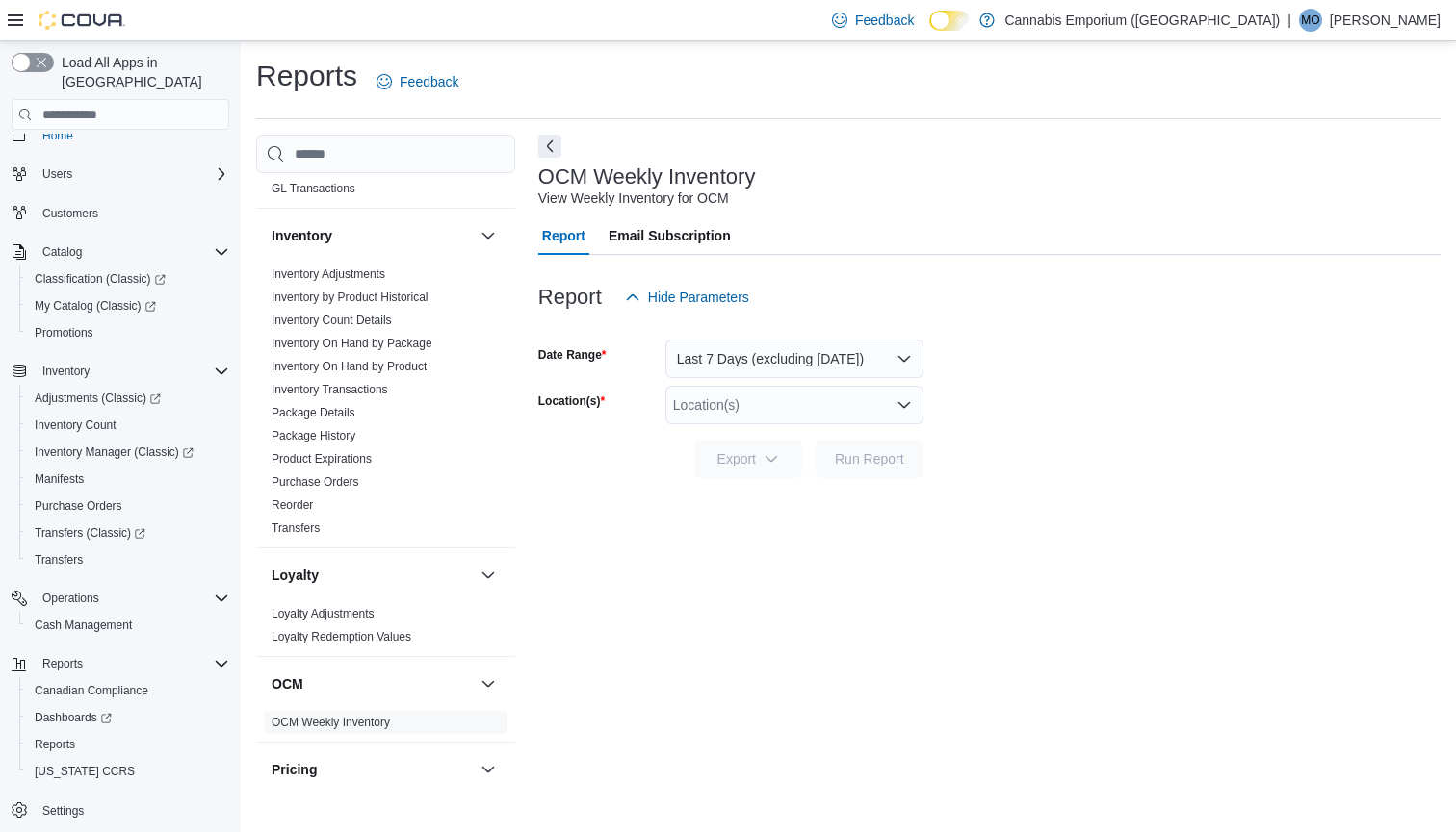
click at [792, 348] on button "Last 7 Days (excluding today)" at bounding box center [793, 359] width 258 height 38
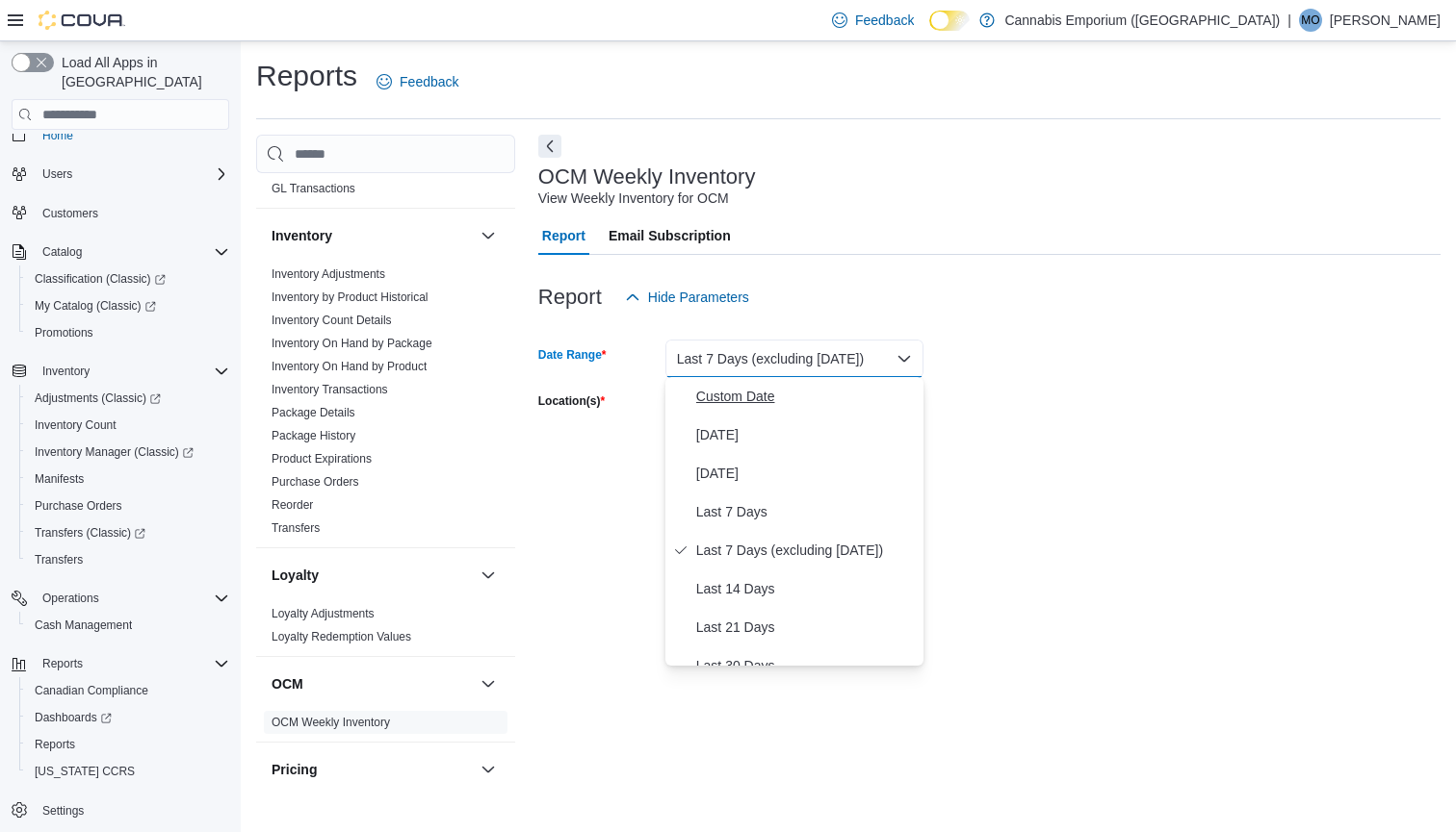
click at [752, 395] on span "Custom Date" at bounding box center [806, 397] width 220 height 24
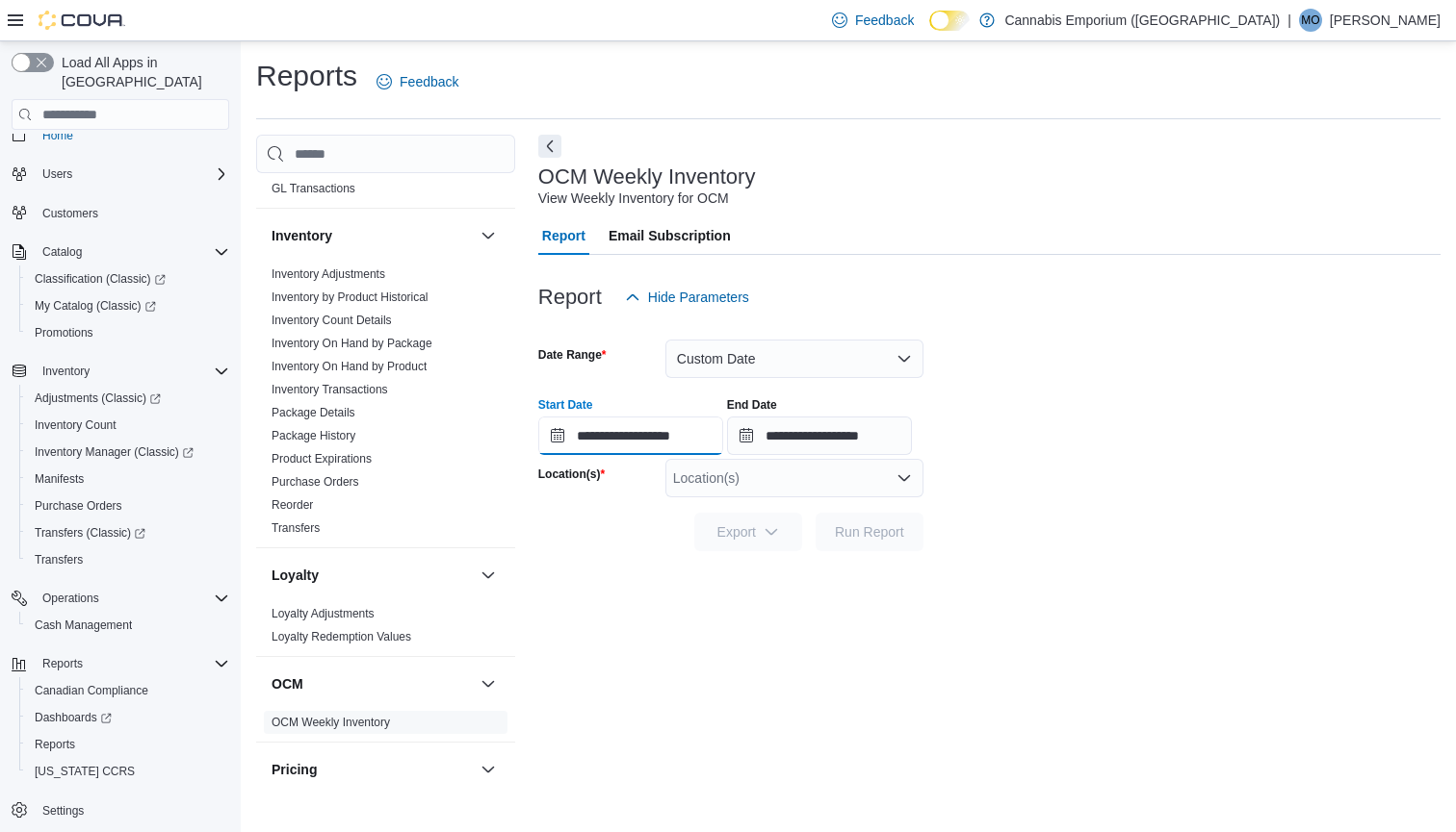
scroll to position [60, 0]
click at [557, 441] on input "**********" at bounding box center [630, 435] width 185 height 38
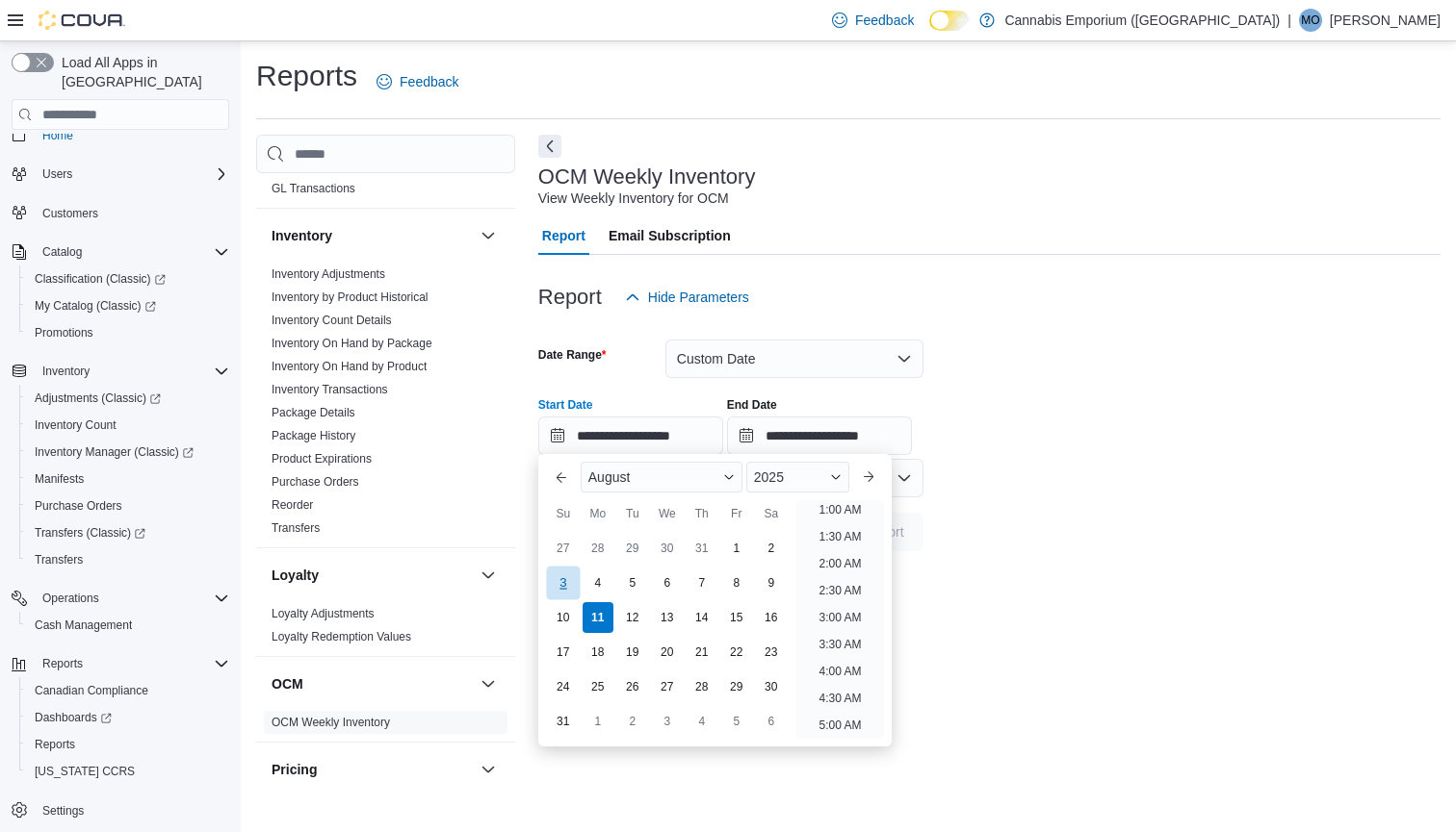
click at [559, 588] on div "3" at bounding box center [563, 583] width 33 height 33
type input "**********"
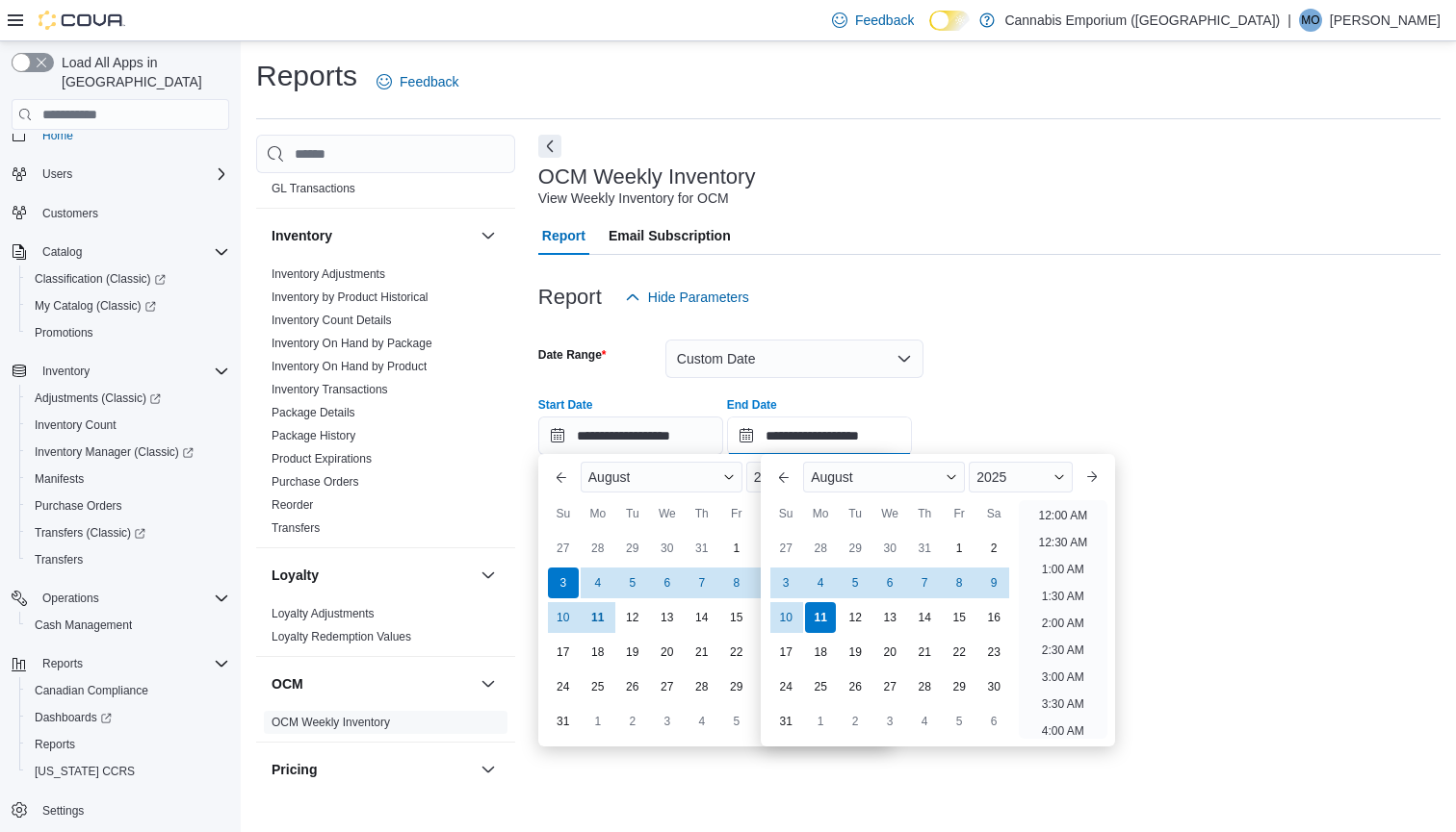
click at [778, 440] on input "**********" at bounding box center [819, 435] width 185 height 38
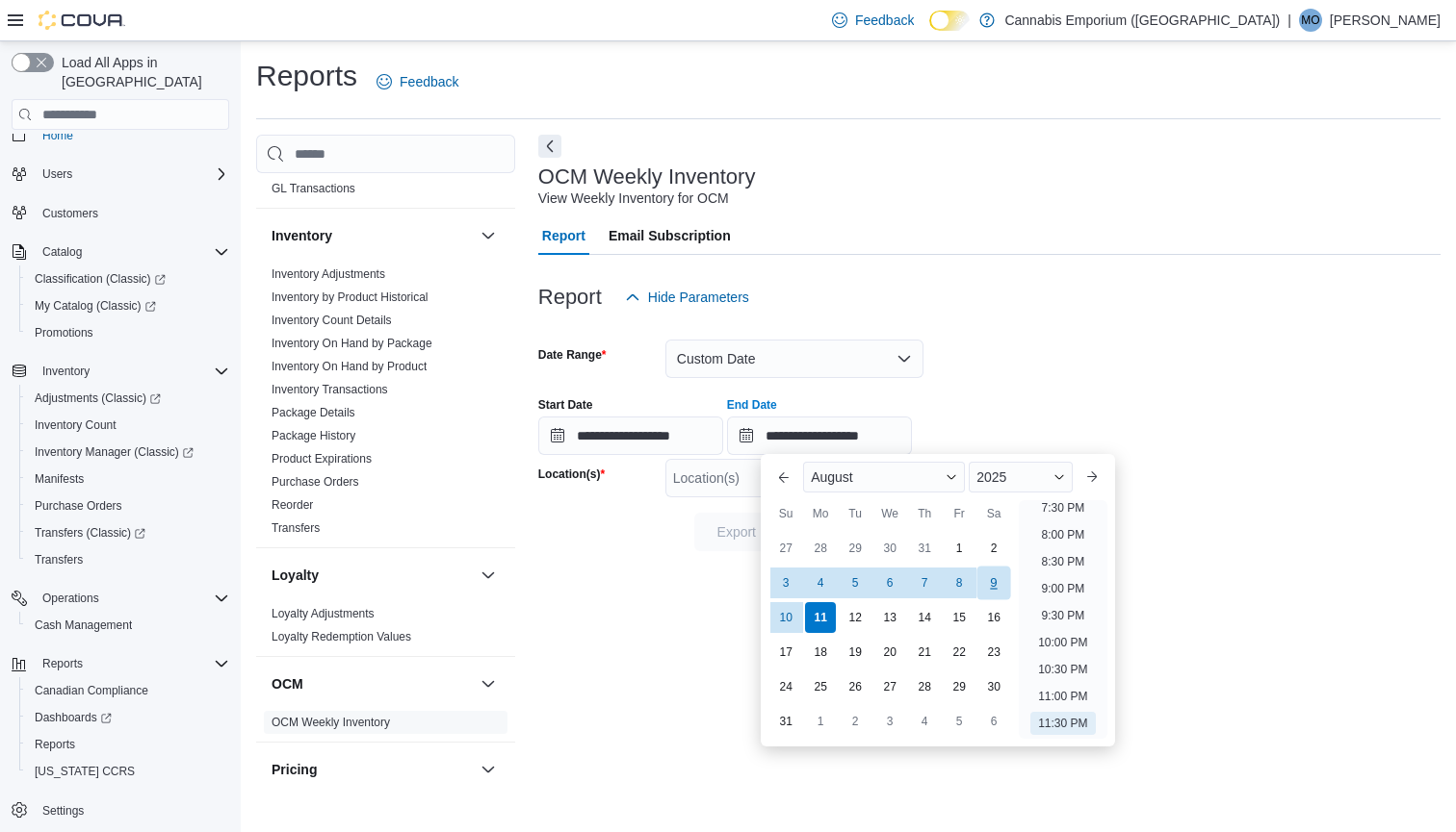
click at [997, 579] on div "9" at bounding box center [994, 583] width 33 height 33
type input "**********"
click at [119, 445] on span "Inventory Manager (Classic)" at bounding box center [114, 453] width 159 height 16
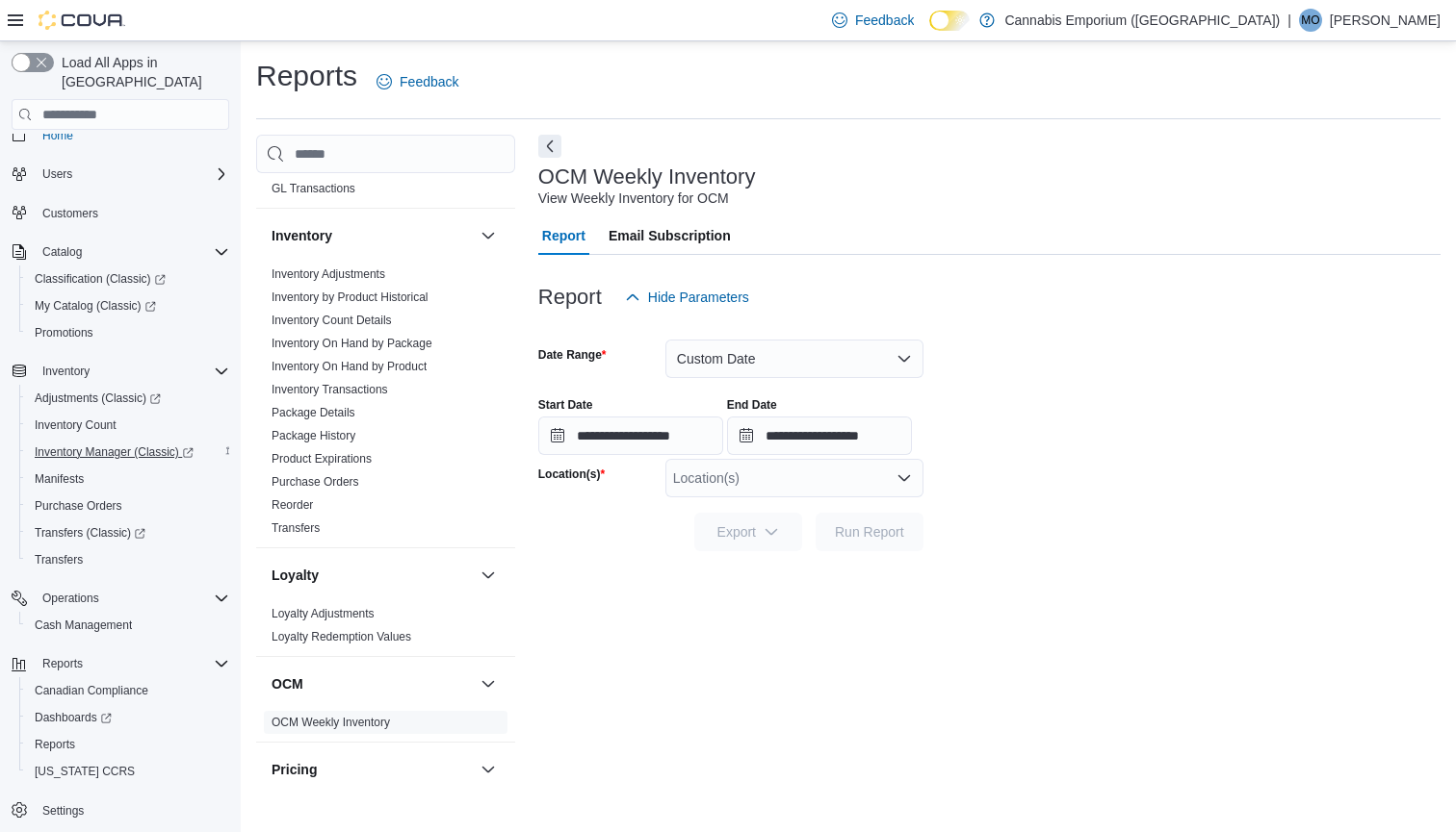
click at [136, 445] on span "Inventory Manager (Classic)" at bounding box center [114, 453] width 159 height 16
click at [854, 510] on div at bounding box center [989, 506] width 902 height 16
click at [847, 479] on div "Location(s)" at bounding box center [793, 477] width 258 height 38
click at [867, 535] on div "2460 Williamsbridge Rd" at bounding box center [794, 538] width 235 height 20
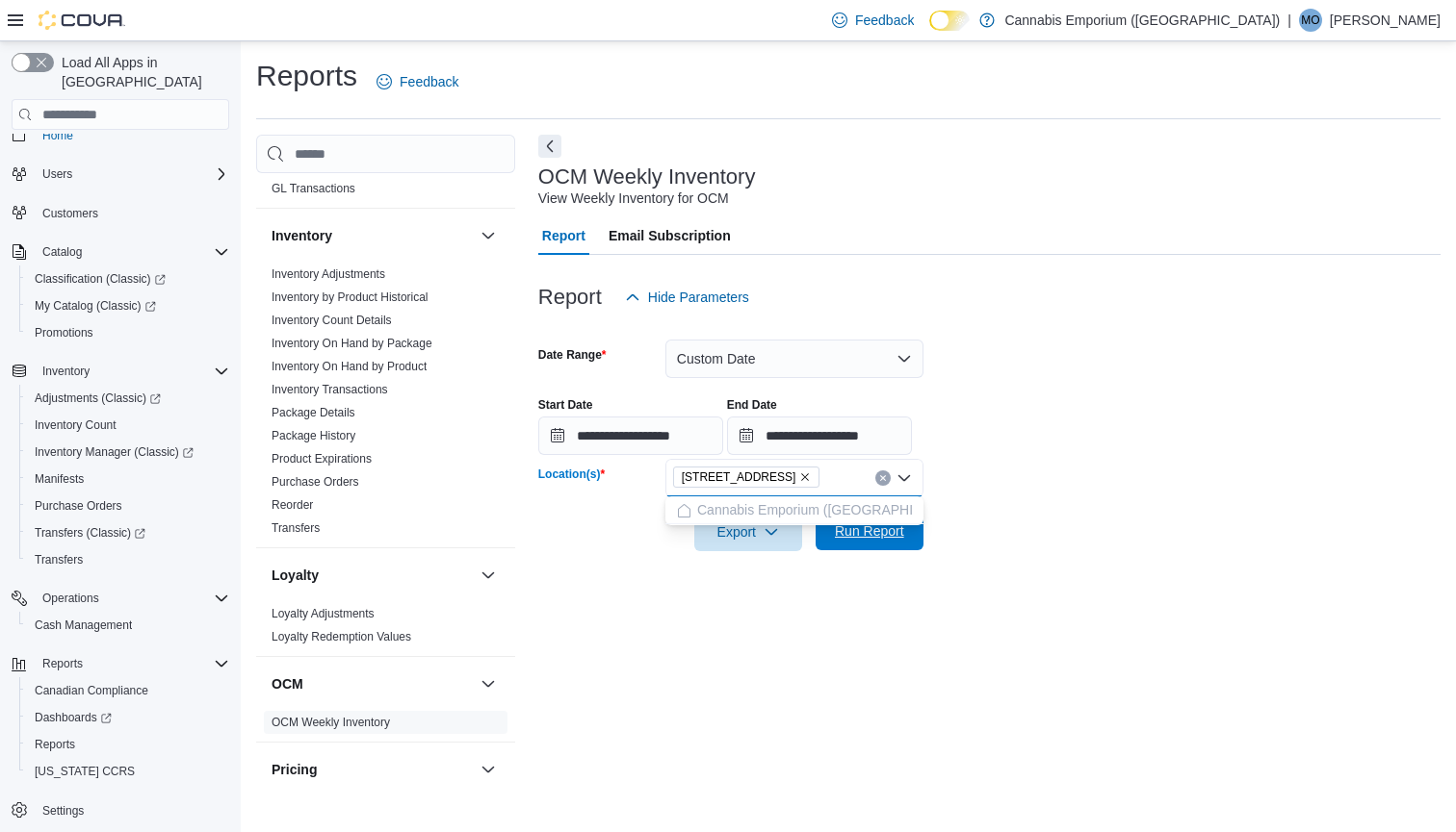
click at [899, 541] on span "Run Report" at bounding box center [869, 530] width 84 height 38
